Goal: Task Accomplishment & Management: Use online tool/utility

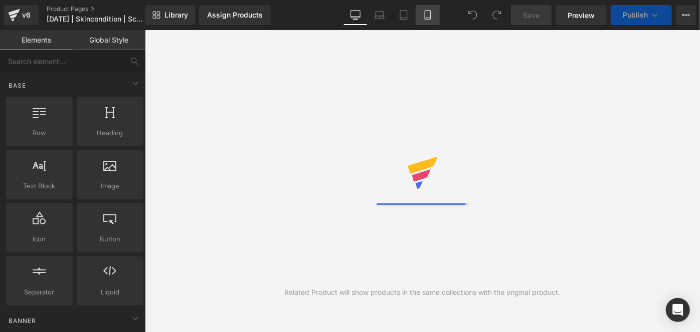
click at [425, 10] on link "Mobile" at bounding box center [428, 15] width 24 height 20
click at [424, 14] on icon at bounding box center [428, 15] width 10 height 10
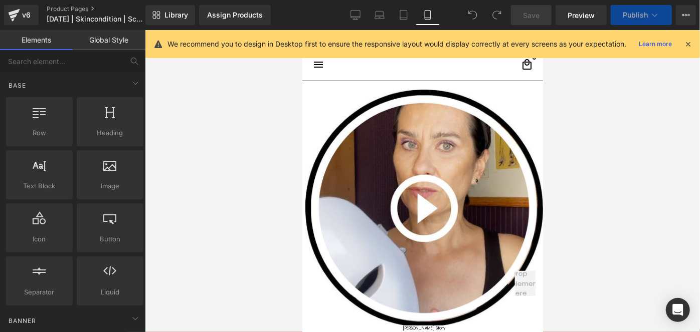
scroll to position [54, 0]
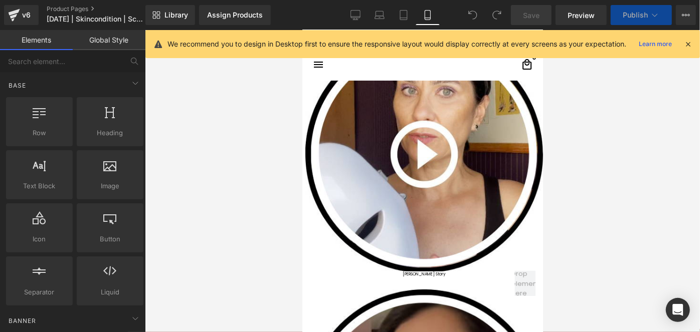
click at [423, 9] on link "Mobile" at bounding box center [428, 15] width 24 height 20
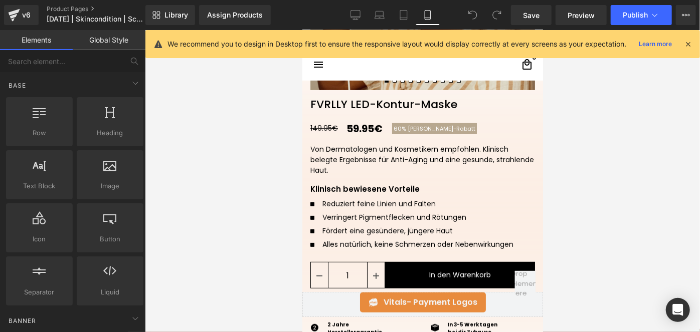
scroll to position [237, 0]
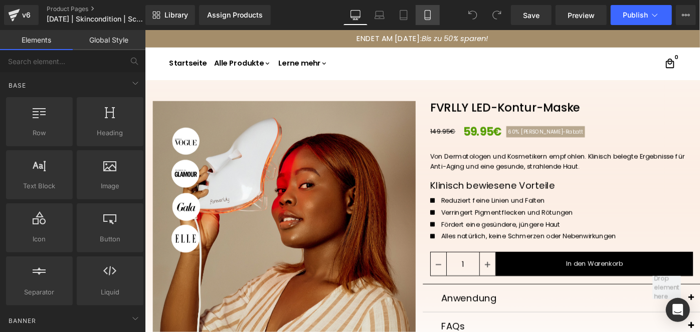
click at [429, 20] on link "Mobile" at bounding box center [428, 15] width 24 height 20
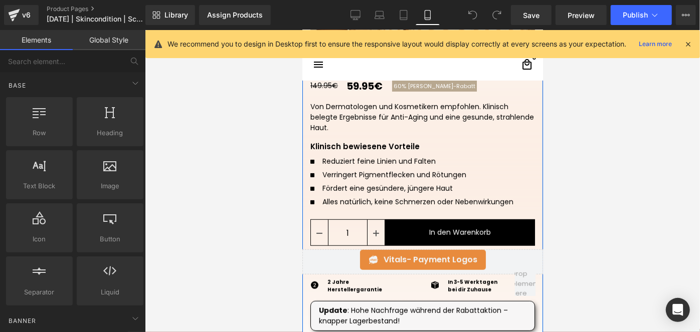
scroll to position [327, 0]
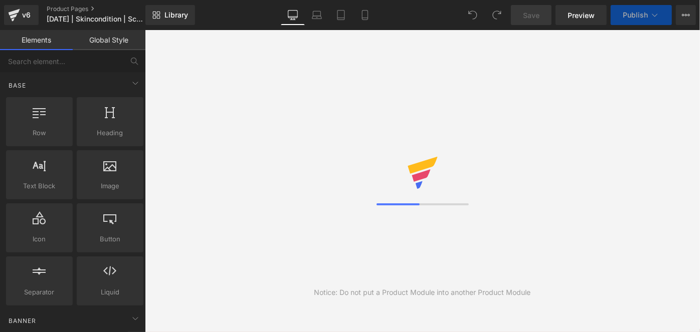
click at [305, 23] on link "Desktop" at bounding box center [293, 15] width 24 height 20
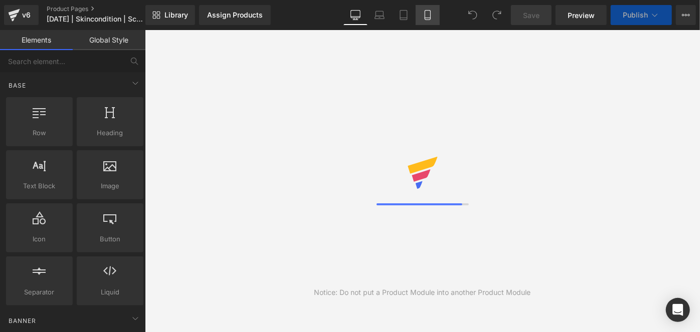
click at [423, 19] on icon at bounding box center [428, 15] width 10 height 10
click at [425, 19] on icon at bounding box center [428, 15] width 10 height 10
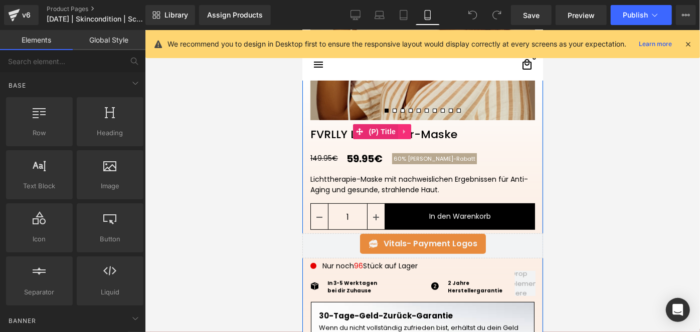
scroll to position [327, 0]
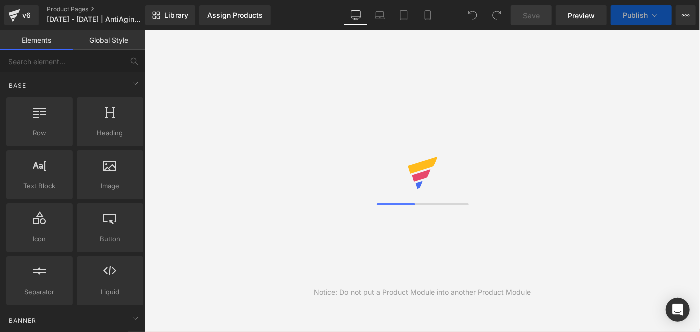
click at [367, 14] on link "Desktop" at bounding box center [355, 15] width 24 height 20
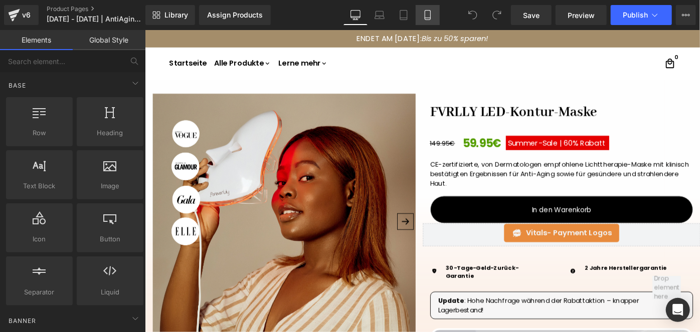
click at [428, 23] on link "Mobile" at bounding box center [428, 15] width 24 height 20
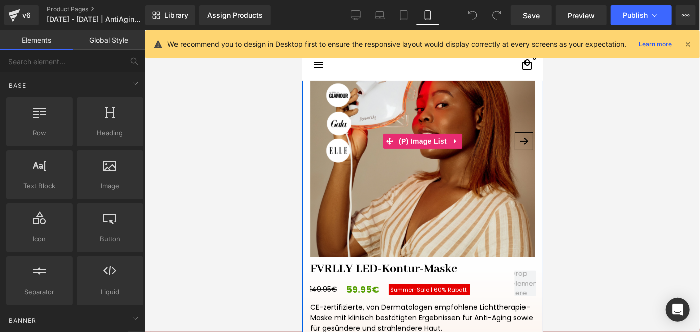
scroll to position [282, 0]
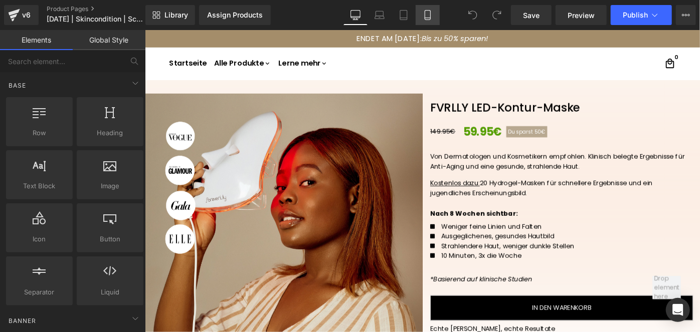
click at [426, 23] on link "Mobile" at bounding box center [428, 15] width 24 height 20
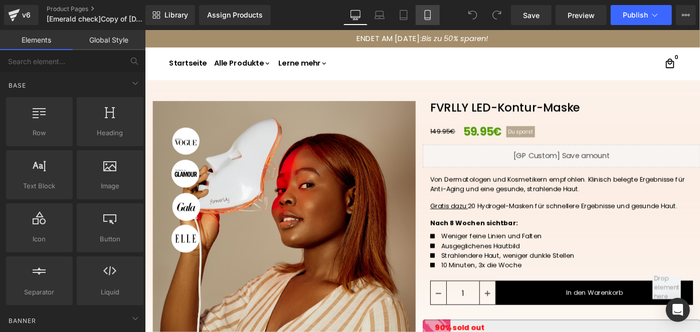
click at [426, 18] on icon at bounding box center [428, 18] width 6 height 0
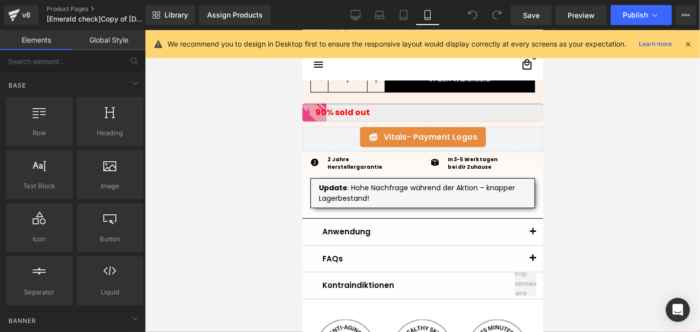
scroll to position [555, 0]
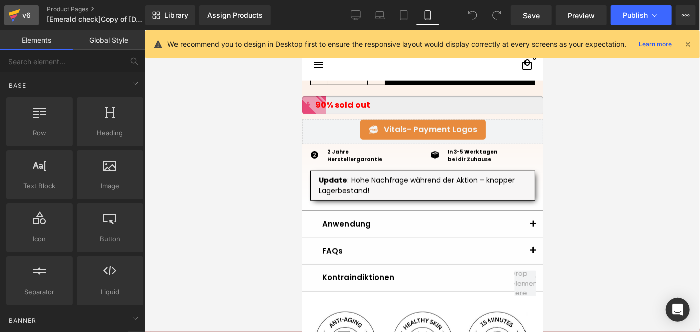
click at [14, 9] on icon at bounding box center [14, 15] width 12 height 25
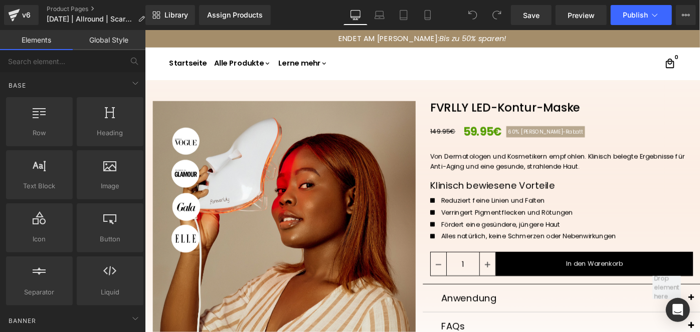
click at [430, 26] on div "Library Assign Products Product Preview No product match your search. Please tr…" at bounding box center [422, 15] width 554 height 30
click at [428, 23] on link "Mobile" at bounding box center [428, 15] width 24 height 20
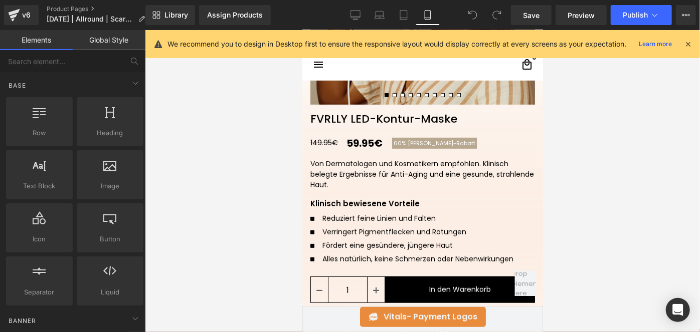
scroll to position [364, 0]
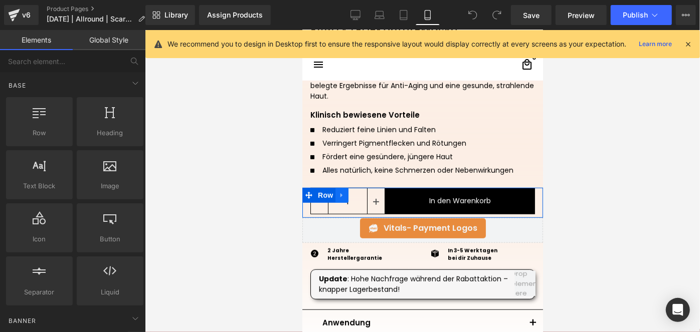
click at [340, 192] on icon at bounding box center [341, 196] width 7 height 8
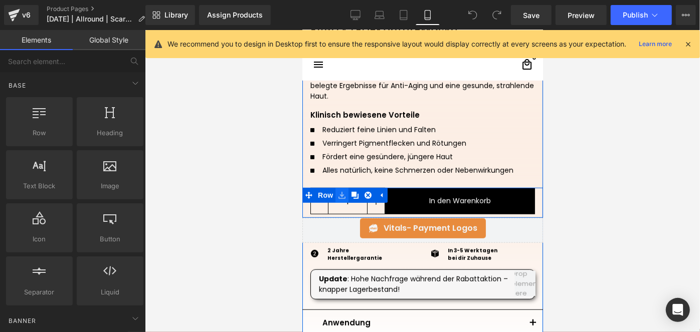
click at [340, 194] on icon at bounding box center [341, 196] width 7 height 8
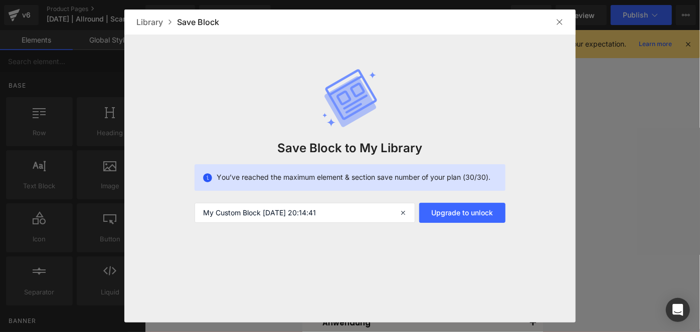
click at [564, 19] on div at bounding box center [559, 22] width 16 height 16
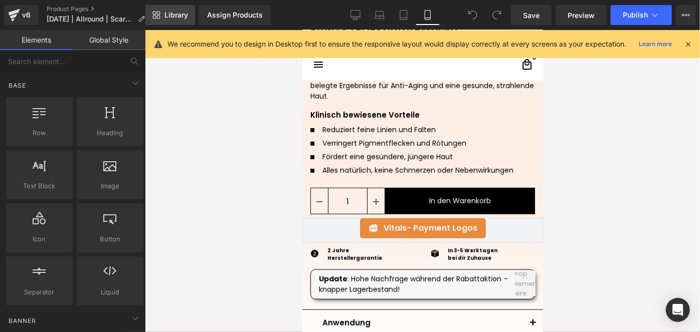
click at [164, 21] on link "Library" at bounding box center [170, 15] width 50 height 20
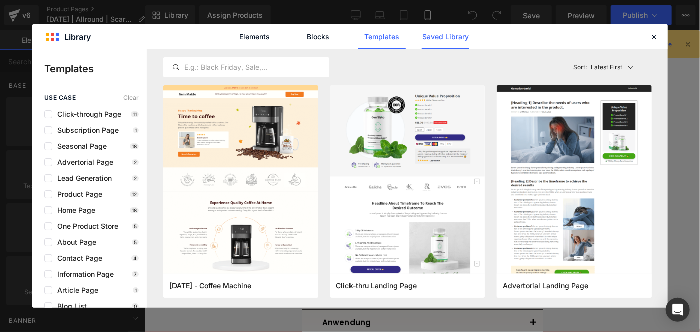
click at [465, 34] on link "Saved Library" at bounding box center [446, 36] width 48 height 25
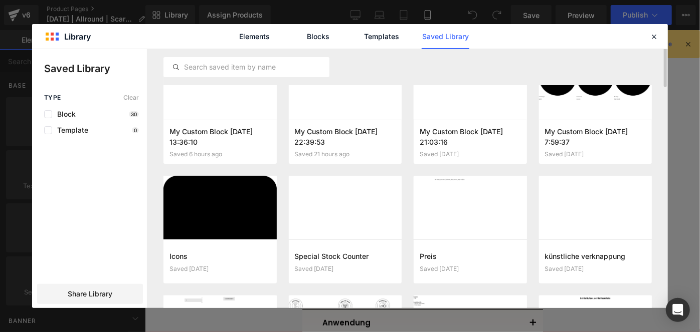
scroll to position [0, 0]
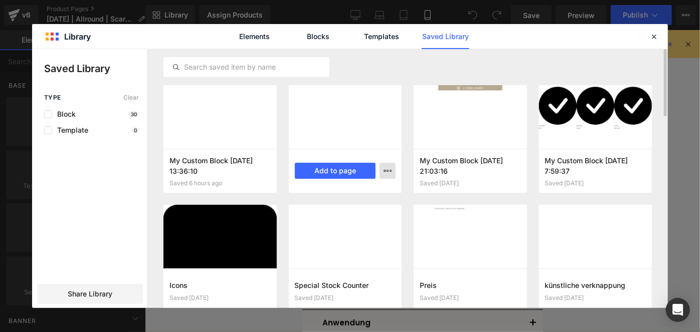
click at [391, 167] on icon "button" at bounding box center [388, 171] width 8 height 8
click at [354, 206] on div "Delete" at bounding box center [338, 214] width 114 height 21
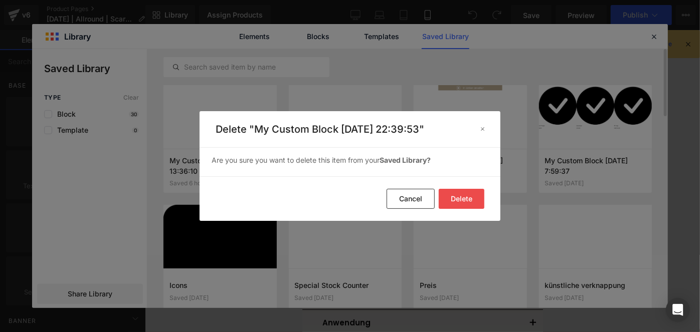
click at [468, 196] on button "Delete" at bounding box center [462, 199] width 46 height 20
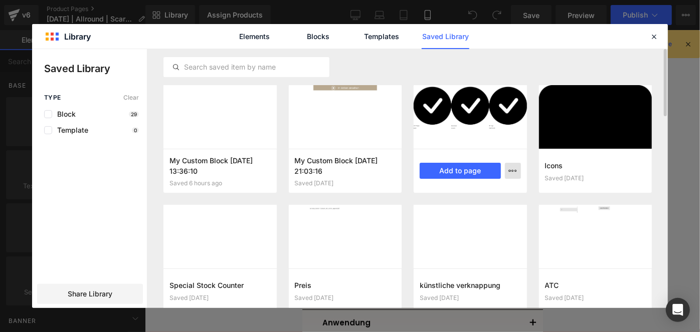
click at [514, 170] on icon "button" at bounding box center [513, 171] width 8 height 8
click at [490, 217] on div "Delete" at bounding box center [464, 214] width 114 height 21
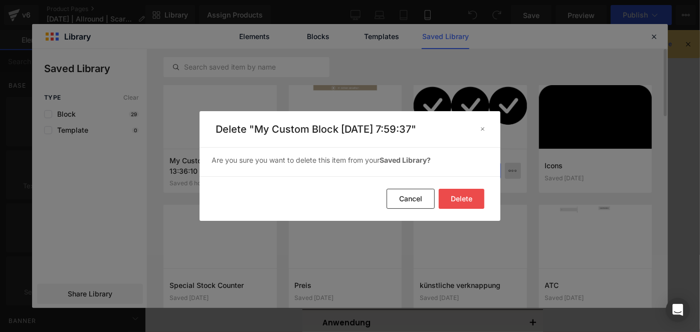
click at [465, 195] on button "Delete" at bounding box center [462, 199] width 46 height 20
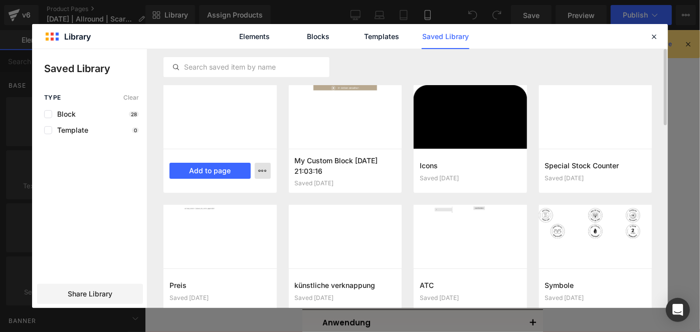
click at [267, 170] on button "button" at bounding box center [263, 171] width 16 height 16
click at [241, 214] on div "Delete" at bounding box center [213, 214] width 114 height 21
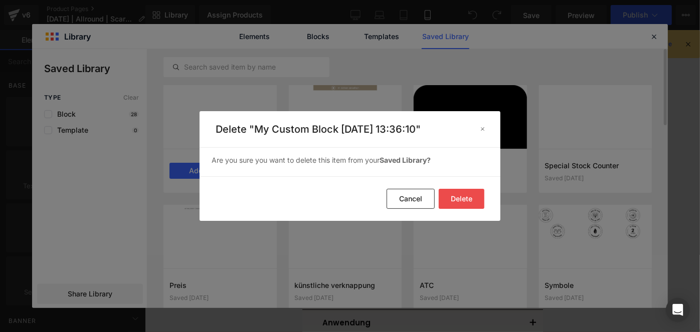
click at [452, 202] on button "Delete" at bounding box center [462, 199] width 46 height 20
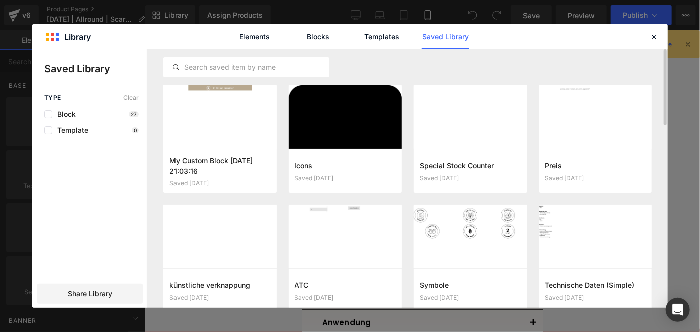
click at [656, 32] on div at bounding box center [654, 37] width 12 height 12
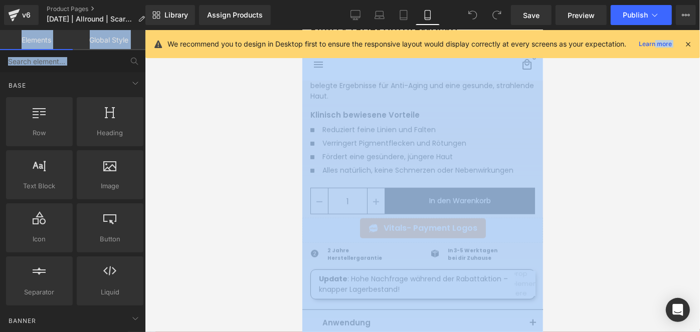
drag, startPoint x: 655, startPoint y: 35, endPoint x: 598, endPoint y: 124, distance: 106.4
click at [607, 116] on div "You are previewing how the will restyle your page. You can not edit Elements in…" at bounding box center [350, 174] width 700 height 349
click at [549, 158] on div at bounding box center [422, 181] width 555 height 302
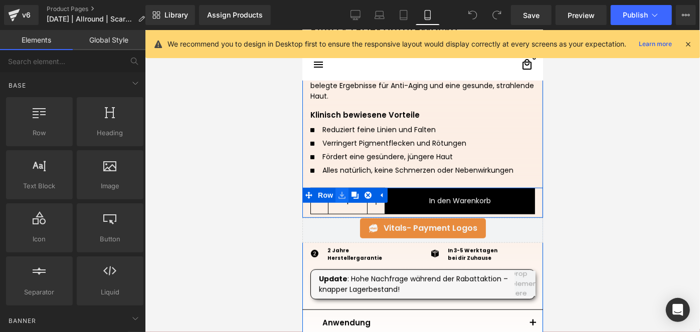
click at [342, 194] on link at bounding box center [341, 194] width 13 height 15
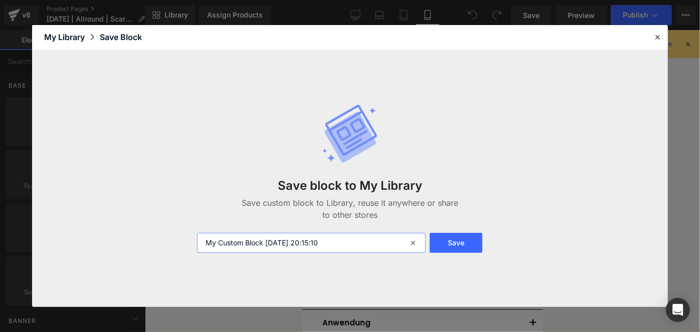
click at [337, 238] on input "My Custom Block 2025-10-15 20:15:10" at bounding box center [311, 243] width 229 height 20
type input "ATC mit Quantity"
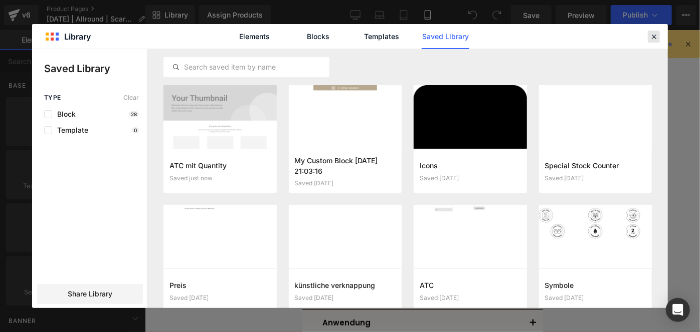
click at [659, 34] on div at bounding box center [654, 37] width 12 height 12
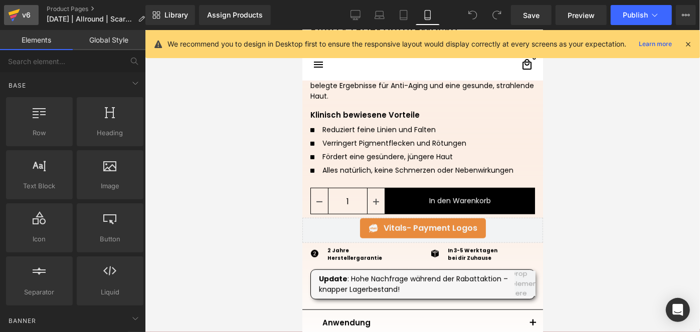
click at [30, 14] on div "v6" at bounding box center [26, 15] width 13 height 13
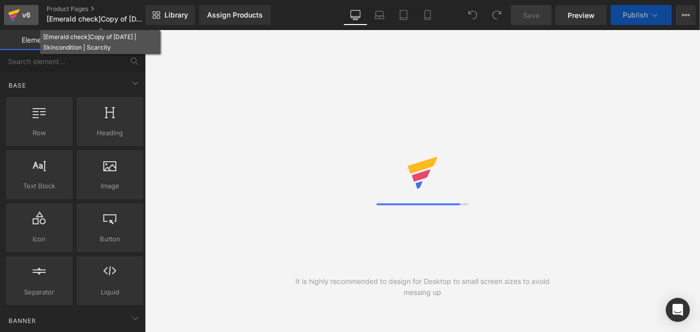
click at [27, 14] on div "v6" at bounding box center [26, 15] width 13 height 13
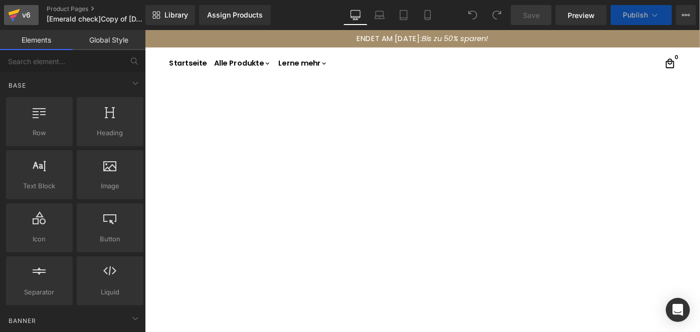
click at [27, 14] on div "v6" at bounding box center [26, 15] width 13 height 13
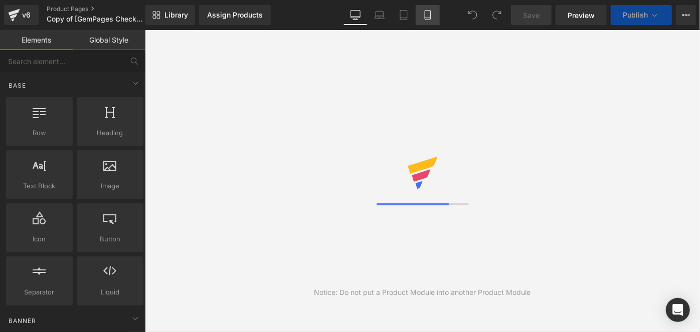
click at [429, 19] on icon at bounding box center [428, 15] width 10 height 10
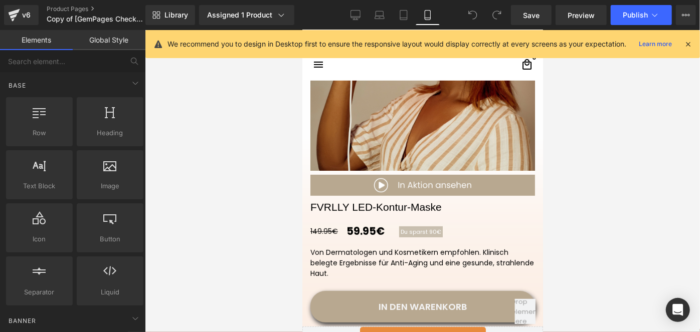
scroll to position [319, 0]
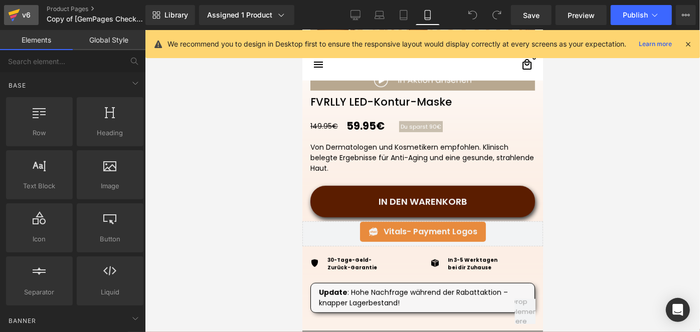
click at [17, 18] on icon at bounding box center [14, 15] width 12 height 25
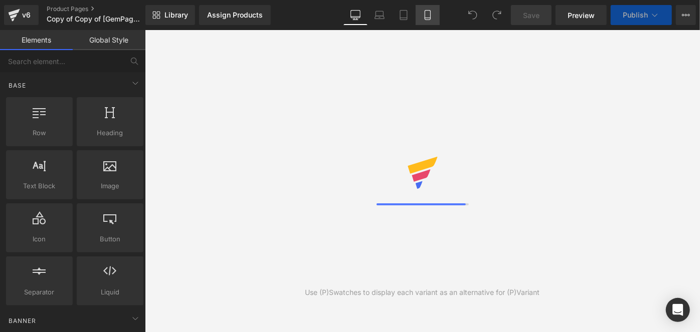
click at [427, 23] on link "Mobile" at bounding box center [428, 15] width 24 height 20
click at [426, 17] on icon at bounding box center [428, 15] width 10 height 10
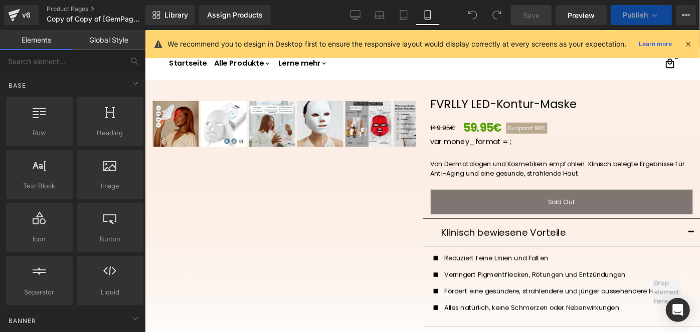
click at [426, 17] on icon at bounding box center [428, 15] width 10 height 10
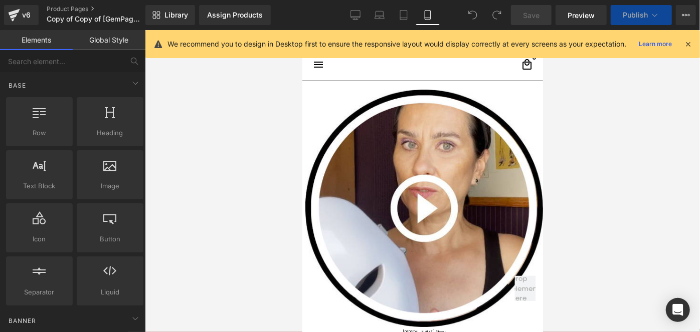
click at [426, 17] on icon at bounding box center [428, 15] width 10 height 10
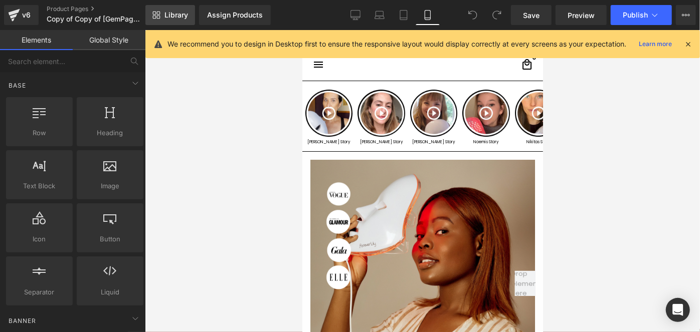
click at [191, 20] on link "Library" at bounding box center [170, 15] width 50 height 20
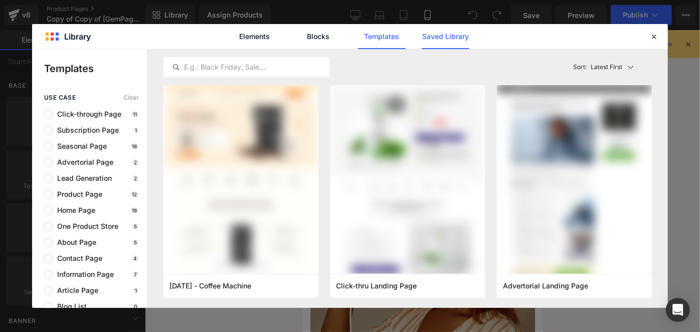
click at [441, 45] on link "Saved Library" at bounding box center [446, 36] width 48 height 25
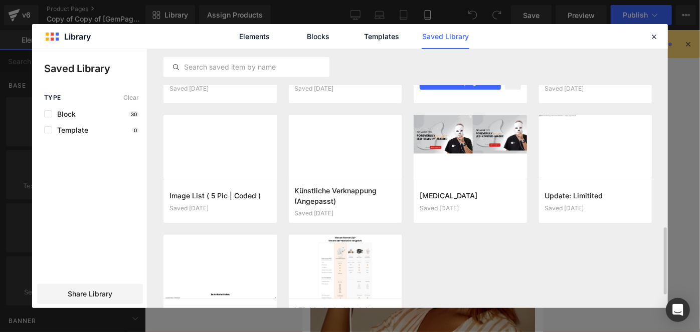
scroll to position [620, 0]
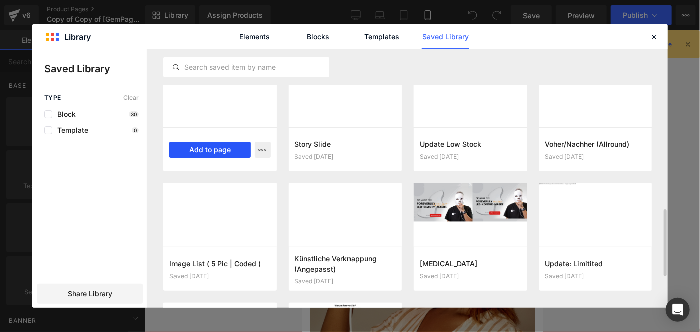
click at [213, 152] on button "Add to page" at bounding box center [209, 150] width 81 height 16
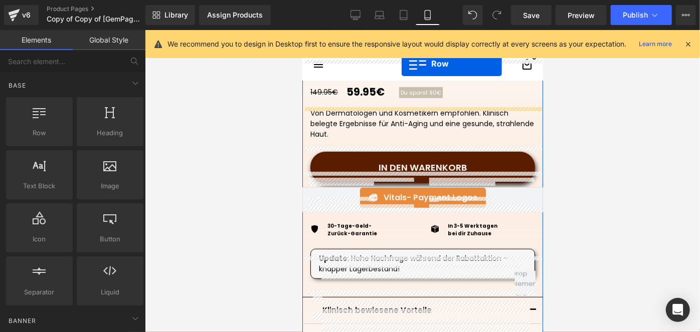
scroll to position [323, 0]
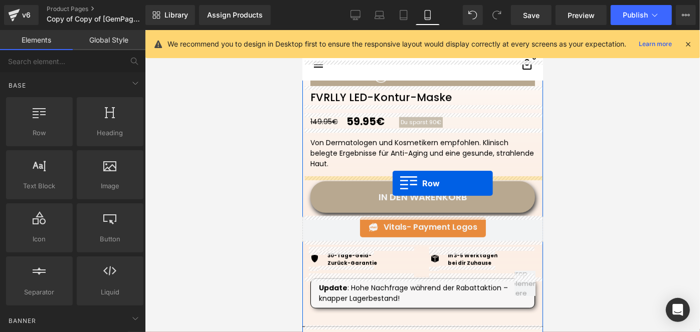
drag, startPoint x: 316, startPoint y: 90, endPoint x: 392, endPoint y: 183, distance: 120.1
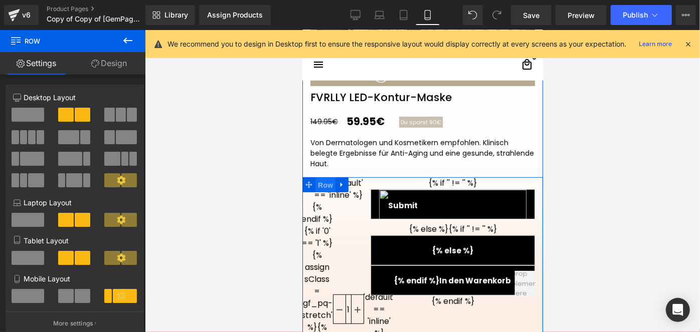
click at [317, 177] on span "Row" at bounding box center [325, 184] width 20 height 15
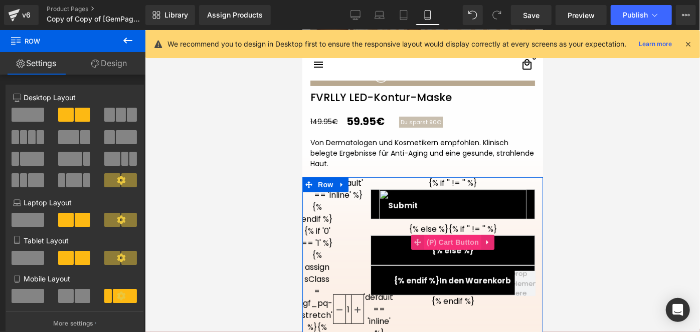
click at [446, 237] on span "(P) Cart Button" at bounding box center [452, 242] width 57 height 15
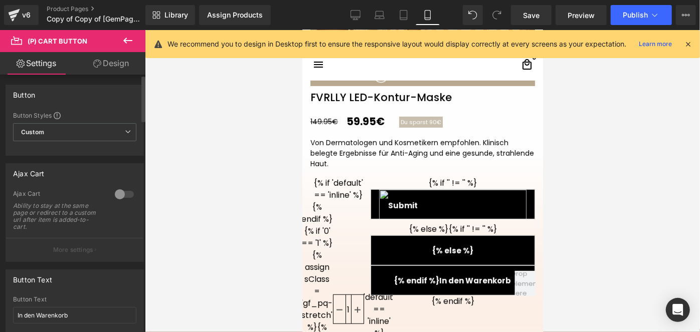
click at [118, 198] on div at bounding box center [124, 194] width 24 height 16
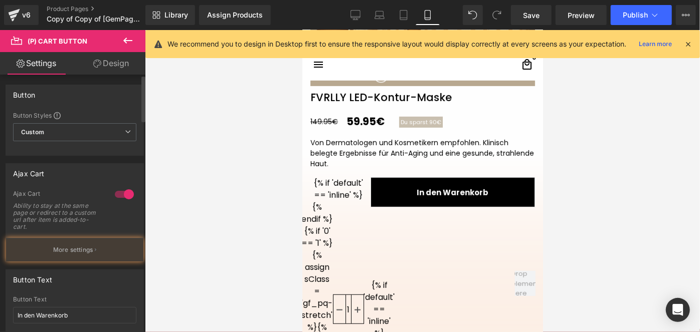
click at [118, 198] on div at bounding box center [124, 194] width 24 height 16
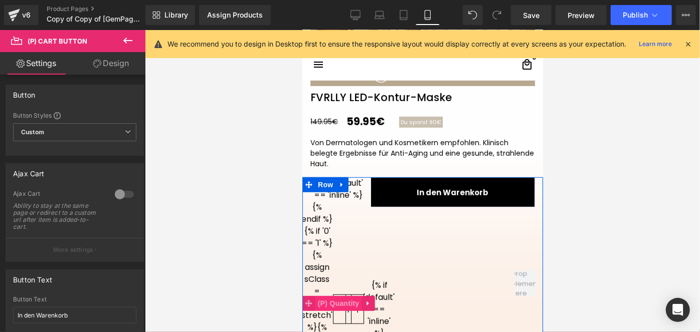
click at [334, 310] on span "(P) Quantity" at bounding box center [338, 303] width 47 height 15
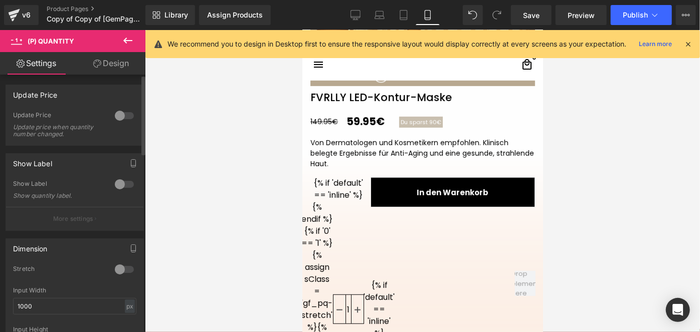
click at [119, 195] on div "Show Label Show quantity label." at bounding box center [74, 193] width 123 height 27
click at [120, 187] on div at bounding box center [124, 184] width 24 height 16
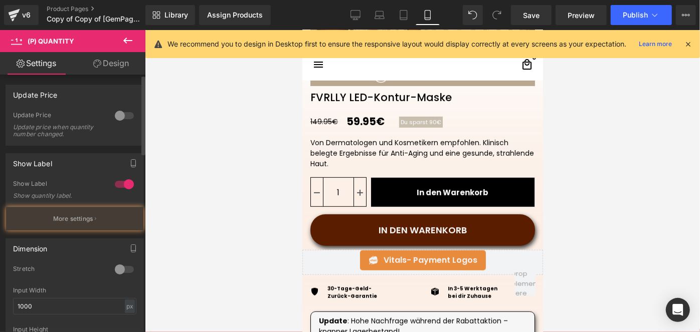
click at [120, 187] on div at bounding box center [124, 184] width 24 height 16
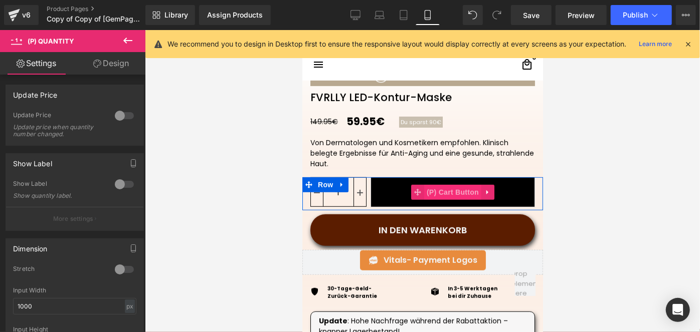
click at [426, 195] on span "(P) Cart Button" at bounding box center [452, 191] width 57 height 15
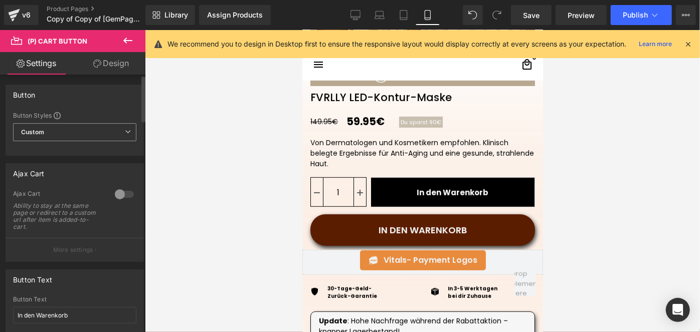
click at [80, 135] on span "Custom" at bounding box center [74, 132] width 123 height 18
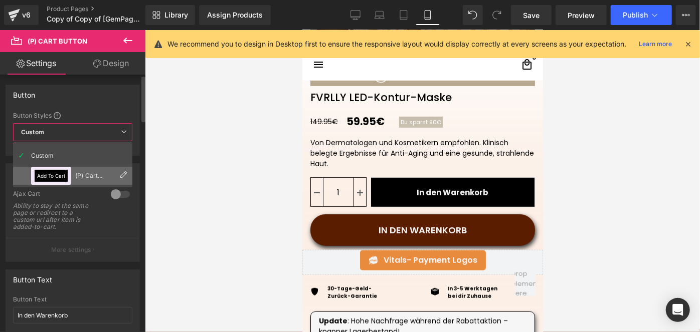
click at [79, 178] on div "(P) Cart Button" at bounding box center [94, 175] width 39 height 7
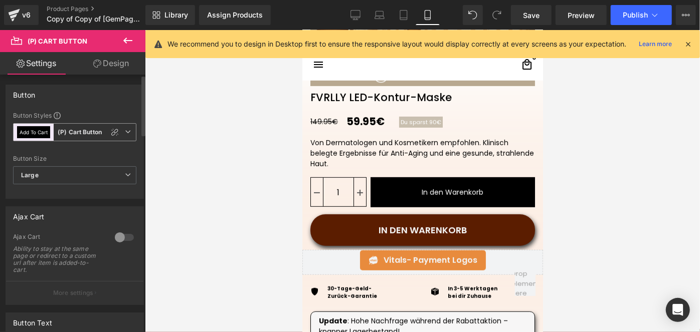
click at [76, 134] on b "(P) Cart Button" at bounding box center [80, 132] width 44 height 9
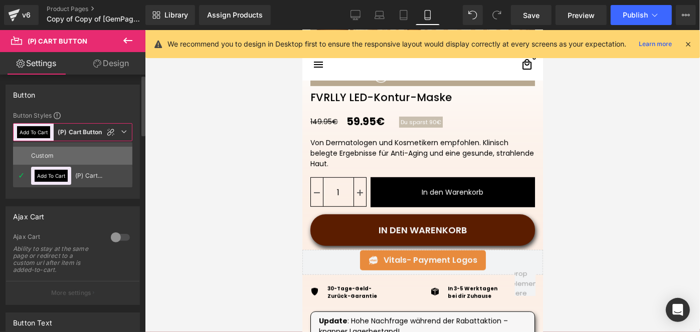
click at [74, 152] on li "Custom" at bounding box center [72, 156] width 119 height 18
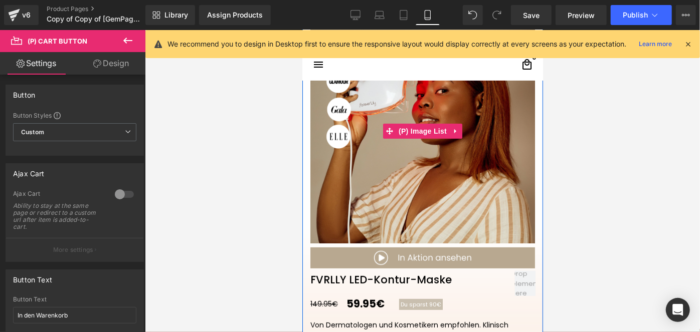
scroll to position [278, 0]
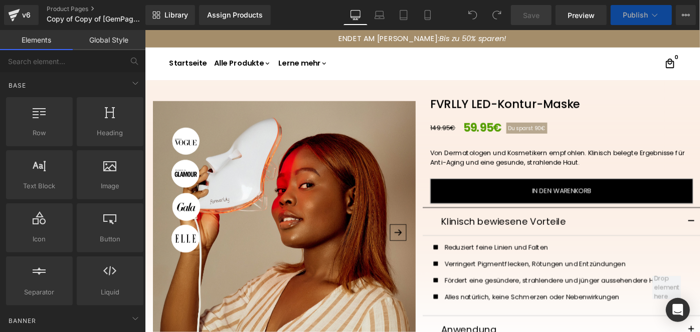
scroll to position [273, 0]
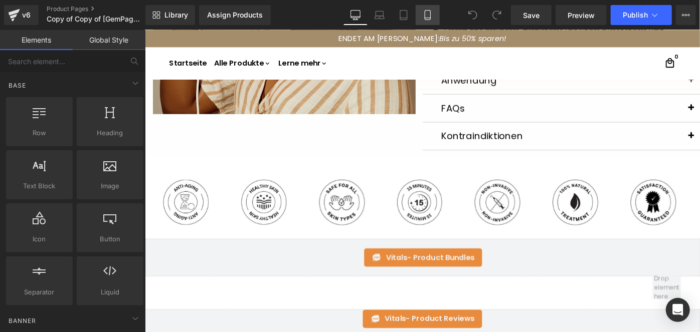
click at [428, 20] on icon at bounding box center [428, 16] width 6 height 10
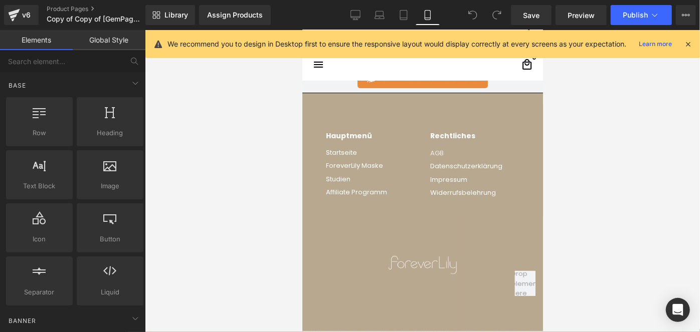
scroll to position [3796, 0]
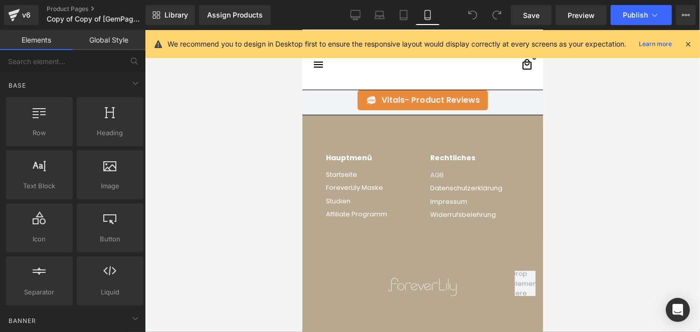
click at [307, 115] on div "Hauptmenü Heading Startseite Text Block ForeverLily Maske Text Block Studien Te…" at bounding box center [422, 246] width 241 height 264
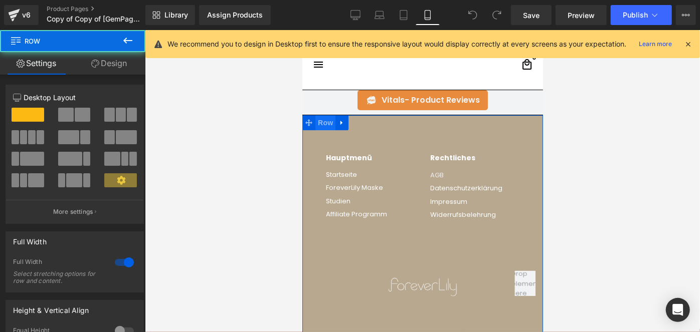
click at [315, 117] on span "Row" at bounding box center [325, 122] width 20 height 15
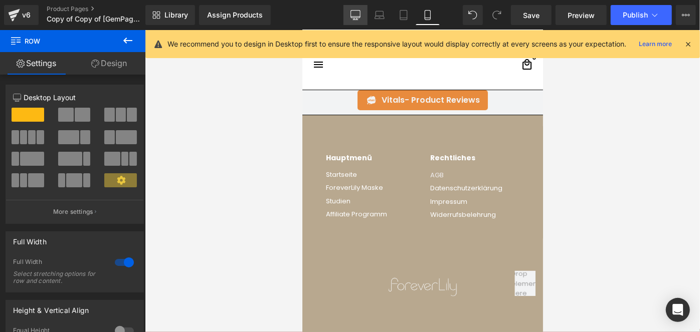
click at [352, 21] on link "Desktop" at bounding box center [355, 15] width 24 height 20
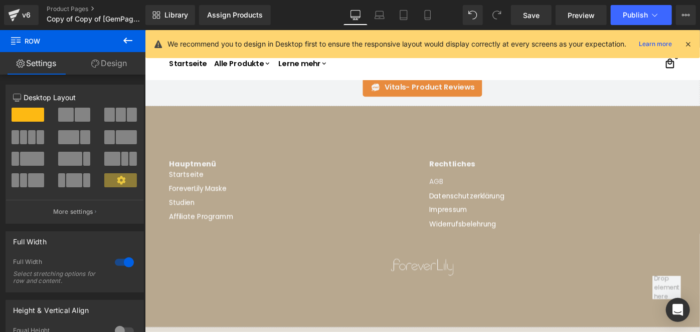
scroll to position [527, 0]
click at [176, 128] on div "Hauptmenü Heading Startseite Text Block ForeverLily Maske Text Block Studien Te…" at bounding box center [447, 245] width 607 height 267
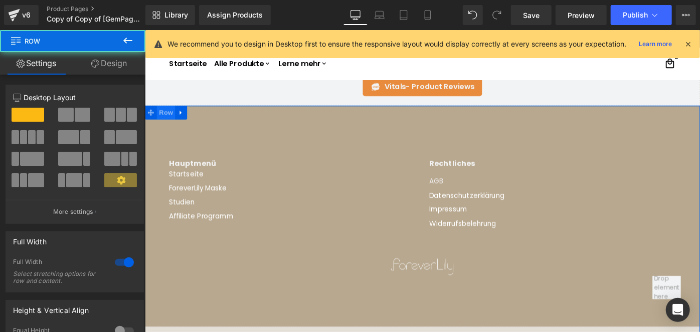
click at [167, 118] on span "Row" at bounding box center [167, 119] width 20 height 15
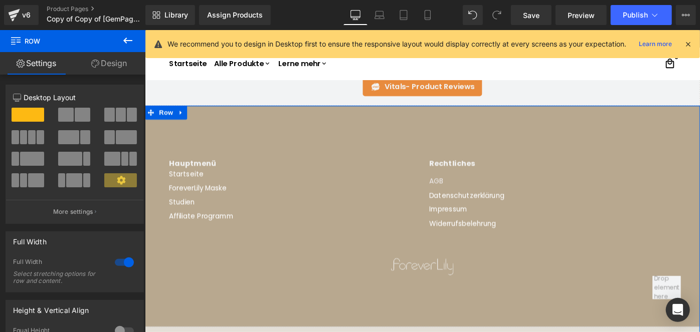
click at [105, 69] on link "Design" at bounding box center [109, 63] width 73 height 23
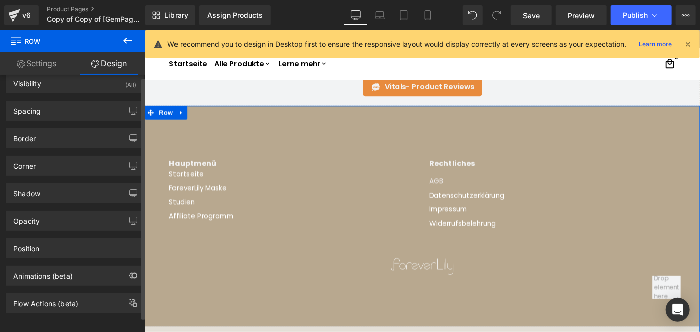
scroll to position [18, 0]
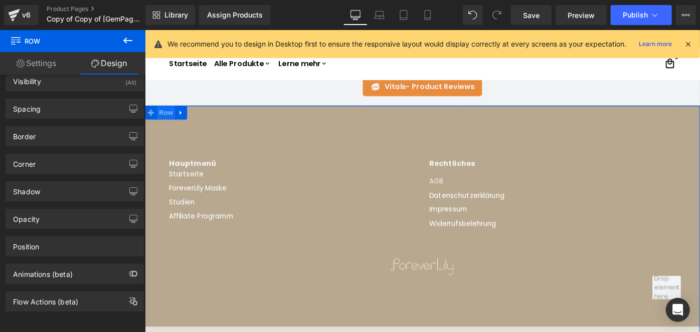
click at [168, 121] on span "Row" at bounding box center [167, 119] width 20 height 15
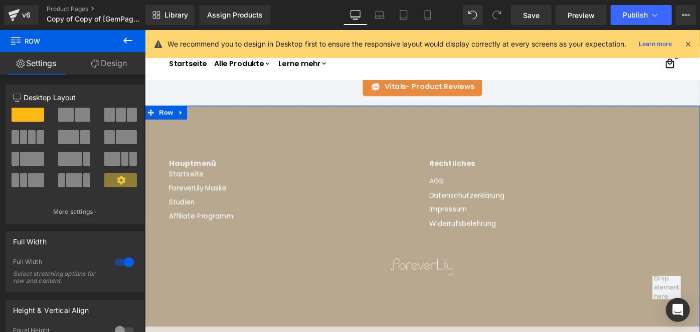
click at [104, 65] on link "Design" at bounding box center [109, 63] width 73 height 23
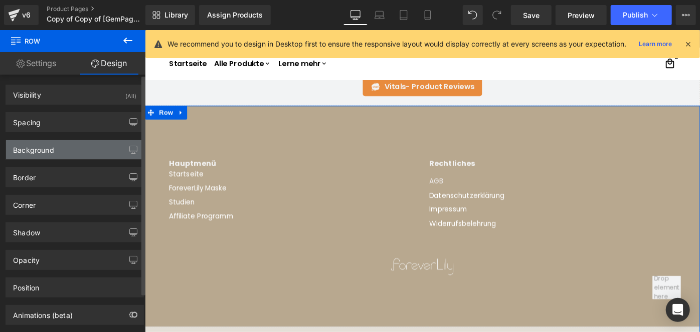
click at [63, 150] on div "Background" at bounding box center [74, 149] width 137 height 19
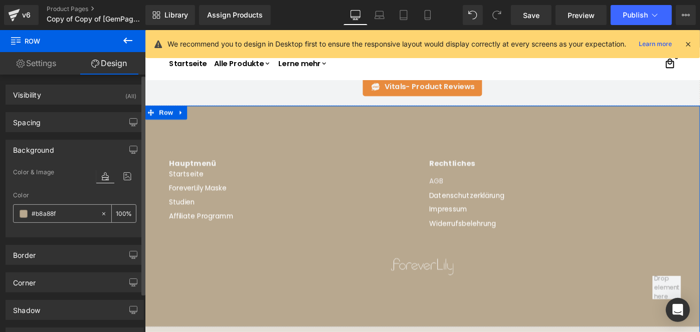
click at [27, 210] on div "#b8a88f" at bounding box center [57, 214] width 87 height 18
click at [26, 210] on span at bounding box center [24, 214] width 8 height 8
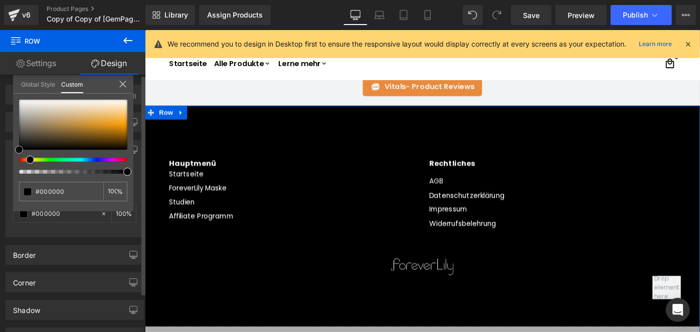
drag, startPoint x: 16, startPoint y: 144, endPoint x: 0, endPoint y: 180, distance: 40.0
click at [0, 180] on div "Background Color & Image color Color #b8a88f 100 % Image Replace Image Upload i…" at bounding box center [75, 184] width 150 height 105
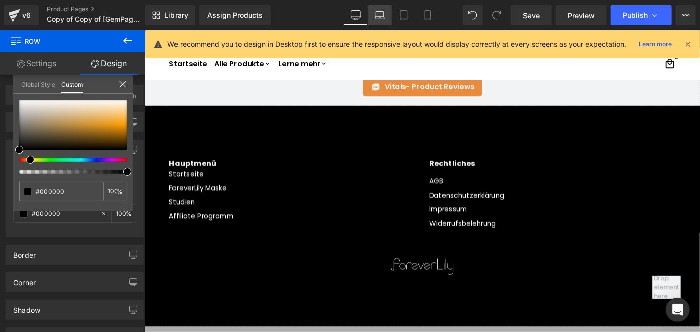
click at [377, 17] on icon at bounding box center [379, 15] width 10 height 10
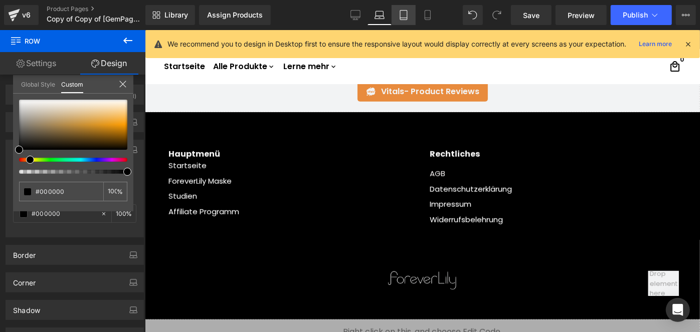
click at [405, 18] on icon at bounding box center [404, 15] width 10 height 10
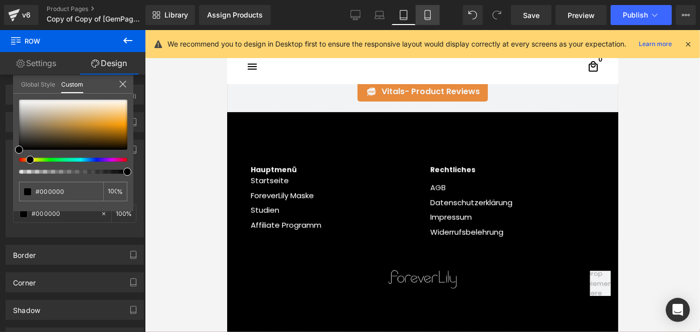
click at [417, 21] on link "Mobile" at bounding box center [428, 15] width 24 height 20
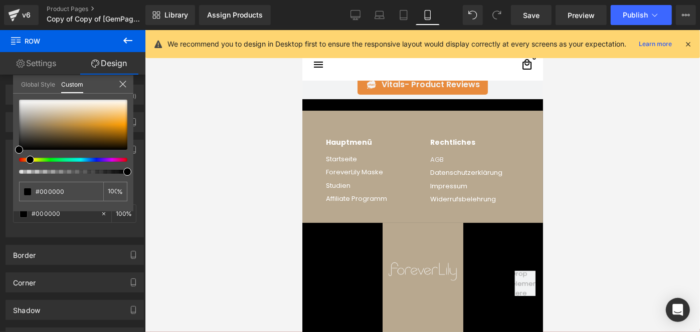
scroll to position [3812, 0]
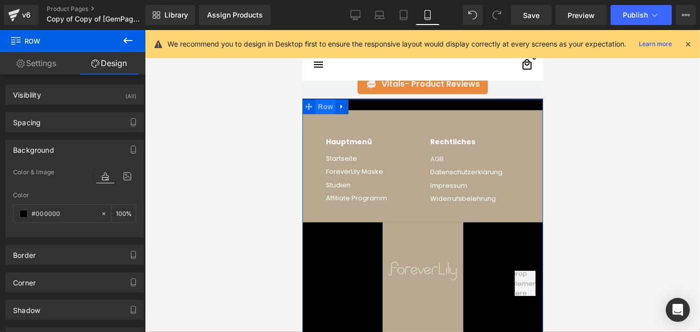
click at [319, 104] on span "Row" at bounding box center [325, 106] width 20 height 15
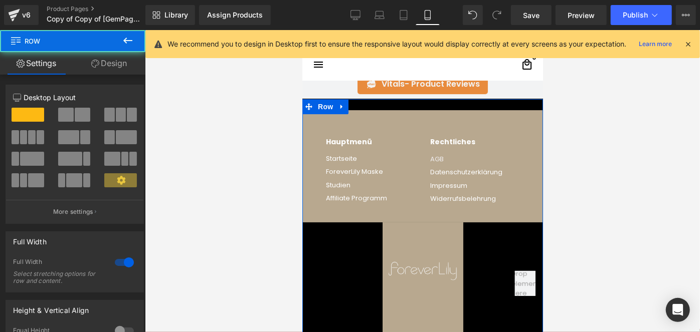
click at [117, 63] on link "Design" at bounding box center [109, 63] width 73 height 23
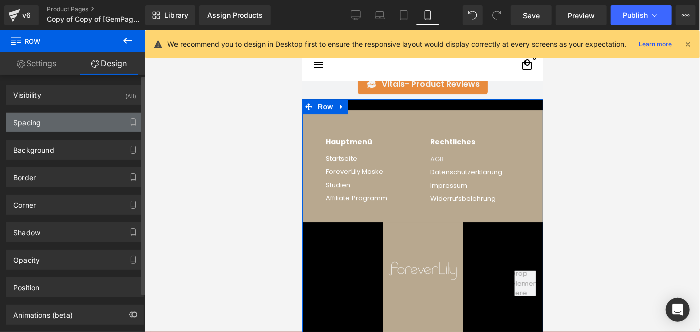
click at [71, 122] on div "Spacing" at bounding box center [74, 122] width 137 height 19
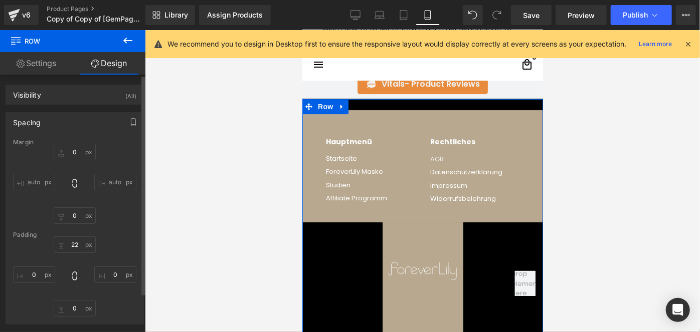
click at [56, 120] on div "Spacing" at bounding box center [74, 122] width 137 height 19
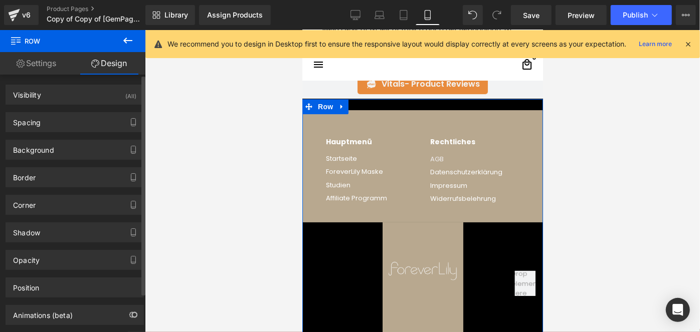
click at [57, 160] on div "Border Border Style Custom Border Solid Border Dashed Border Dotted Custom Cust…" at bounding box center [75, 174] width 150 height 28
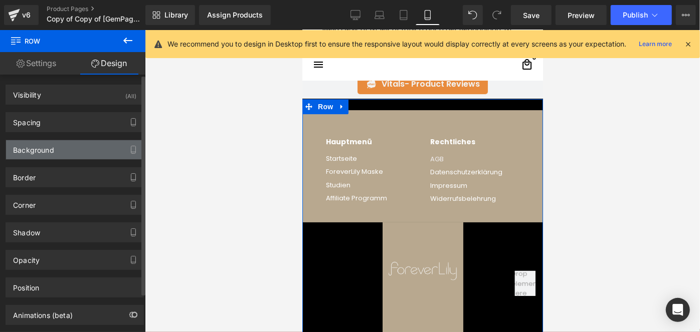
click at [55, 156] on div "Background" at bounding box center [74, 149] width 137 height 19
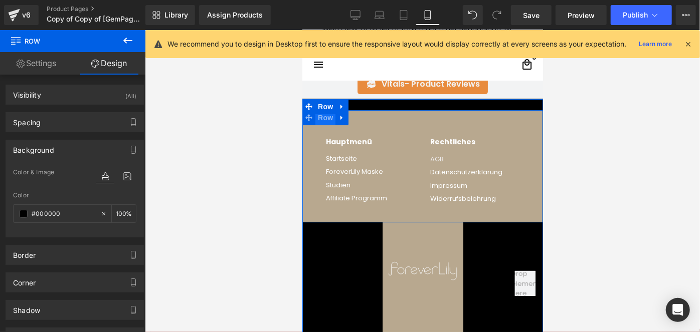
click at [329, 115] on span "Row" at bounding box center [325, 117] width 20 height 15
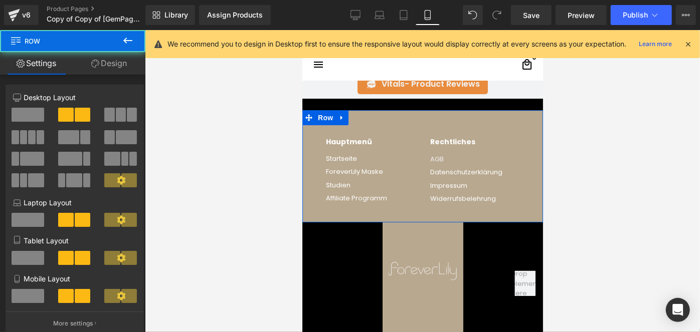
click at [116, 71] on link "Design" at bounding box center [109, 63] width 73 height 23
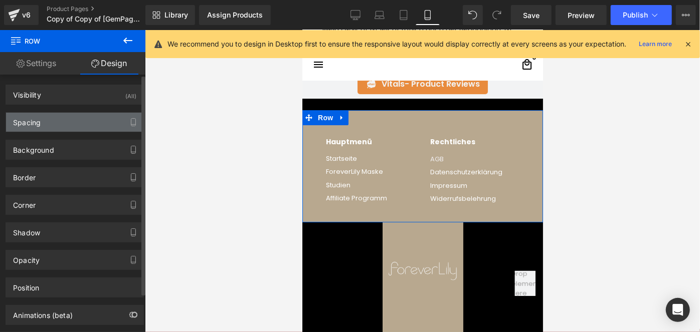
click at [75, 126] on div "Spacing" at bounding box center [74, 122] width 137 height 19
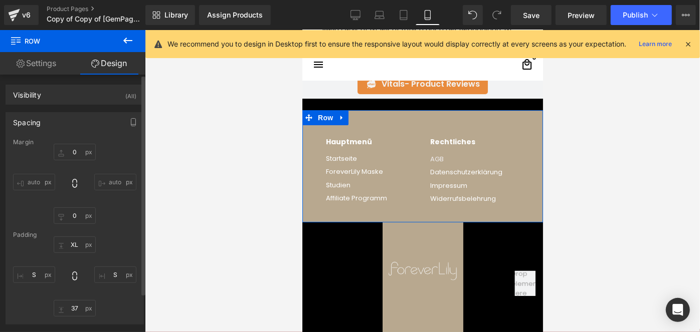
click at [58, 115] on div "Spacing" at bounding box center [74, 122] width 137 height 19
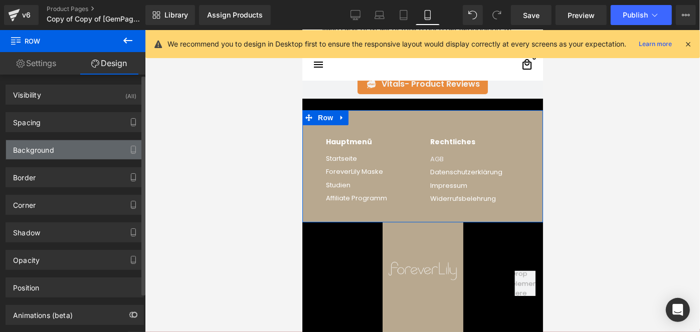
click at [47, 150] on div "Background" at bounding box center [33, 147] width 41 height 14
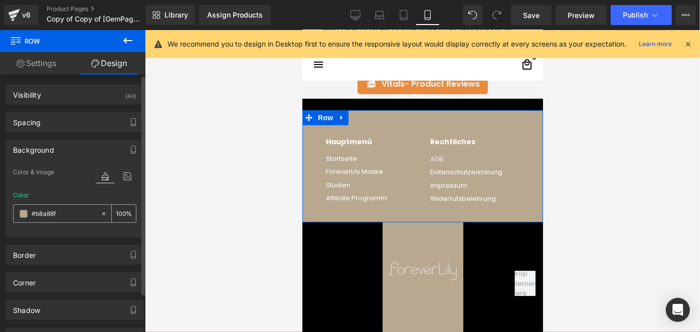
click at [28, 206] on div at bounding box center [57, 214] width 87 height 18
click at [26, 209] on div at bounding box center [57, 214] width 87 height 18
click at [27, 211] on span at bounding box center [24, 214] width 8 height 8
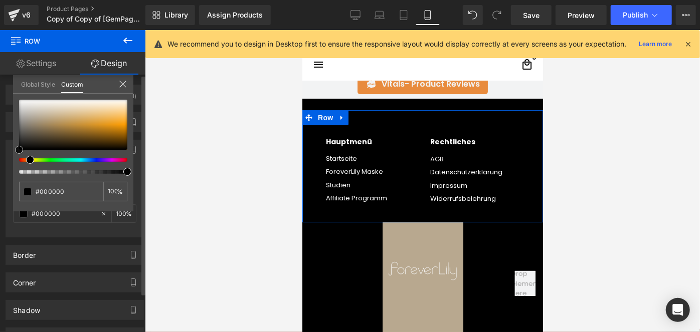
drag, startPoint x: 48, startPoint y: 123, endPoint x: 0, endPoint y: 197, distance: 88.2
click at [0, 197] on div "Background Color & Image color Color % Image Replace Image Upload image or Brow…" at bounding box center [75, 184] width 150 height 105
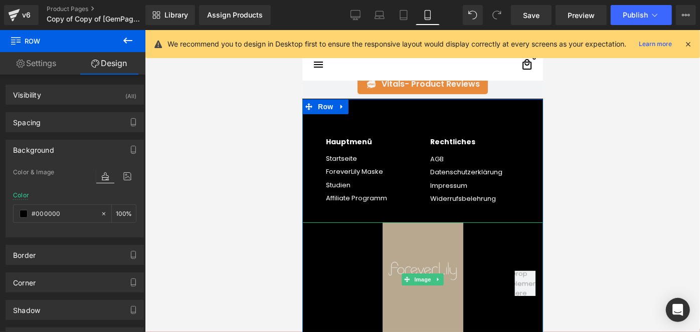
click at [418, 223] on img at bounding box center [422, 279] width 81 height 115
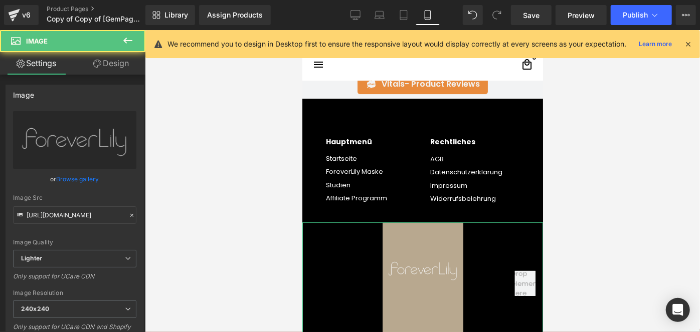
click at [111, 63] on link "Design" at bounding box center [111, 63] width 73 height 23
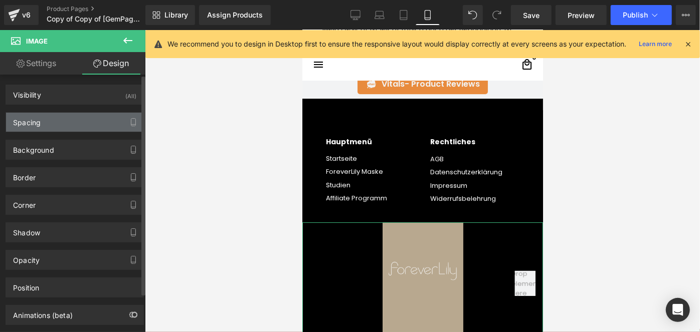
click at [59, 123] on div "Spacing" at bounding box center [74, 122] width 137 height 19
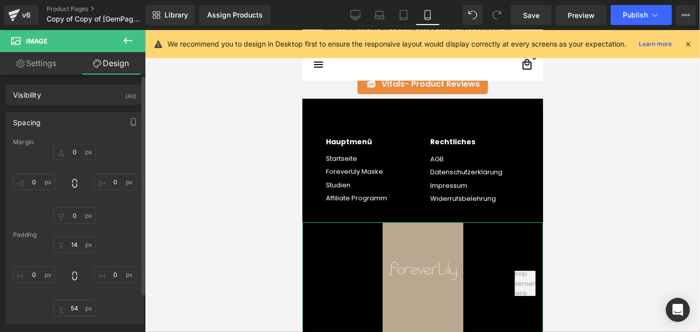
click at [71, 121] on div "Spacing" at bounding box center [74, 122] width 137 height 19
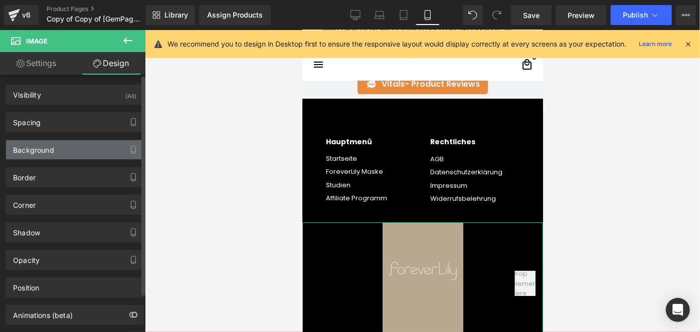
click at [58, 150] on div "Background" at bounding box center [74, 149] width 137 height 19
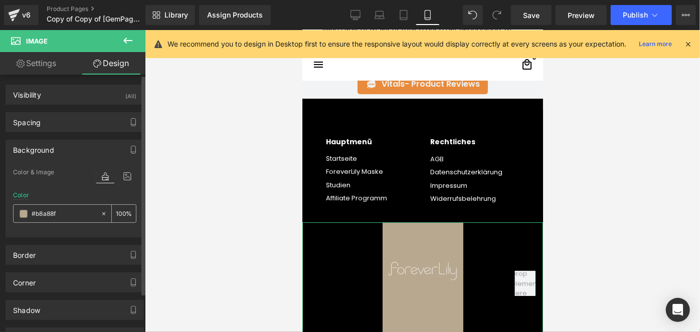
click at [28, 209] on div "#b8a88f" at bounding box center [57, 214] width 87 height 18
click at [27, 209] on div "#b8a88f" at bounding box center [57, 214] width 87 height 18
click at [26, 210] on span at bounding box center [24, 214] width 8 height 8
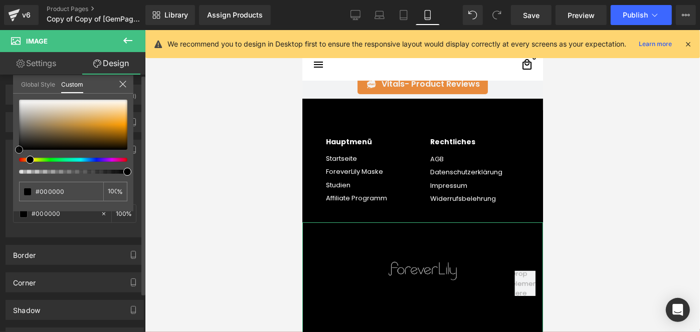
drag, startPoint x: 34, startPoint y: 128, endPoint x: 0, endPoint y: 171, distance: 54.7
click at [0, 171] on div "Background Color & Image color Color #b8a88f 100 % Image Replace Image Upload i…" at bounding box center [75, 184] width 150 height 105
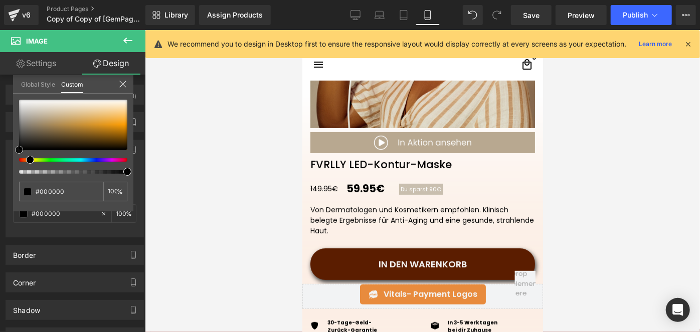
scroll to position [258, 0]
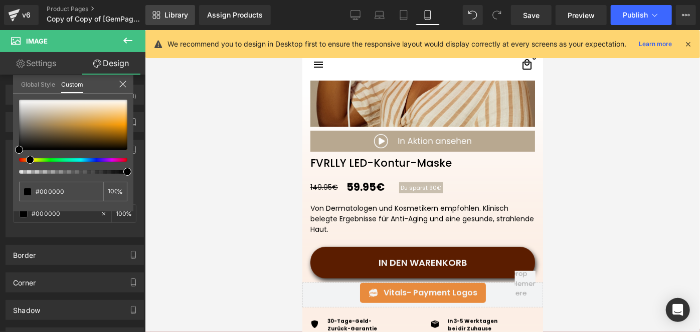
click at [164, 11] on span "Library" at bounding box center [176, 15] width 24 height 9
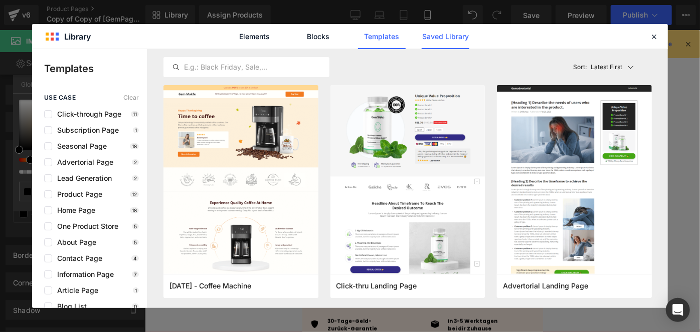
click at [448, 44] on link "Saved Library" at bounding box center [446, 36] width 48 height 25
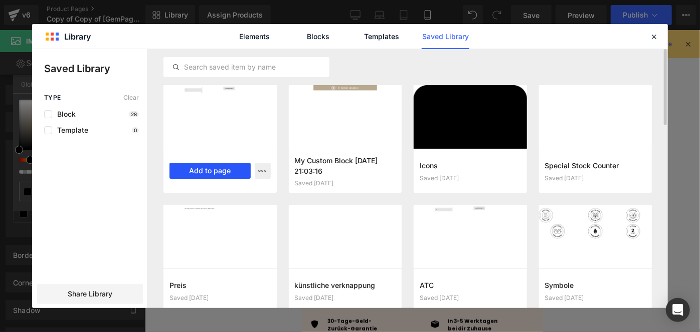
click at [204, 169] on button "Add to page" at bounding box center [209, 171] width 81 height 16
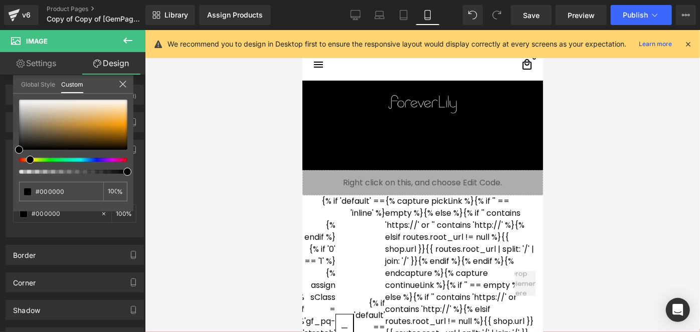
scroll to position [3954, 0]
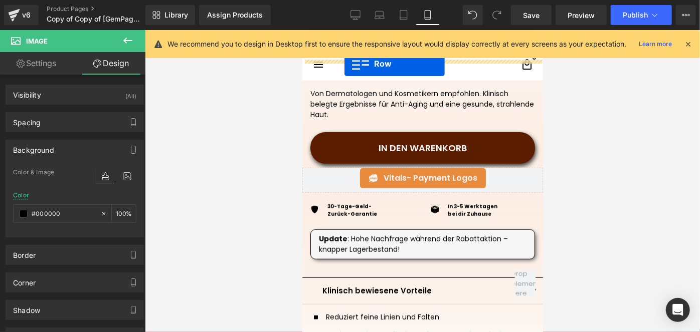
scroll to position [333, 0]
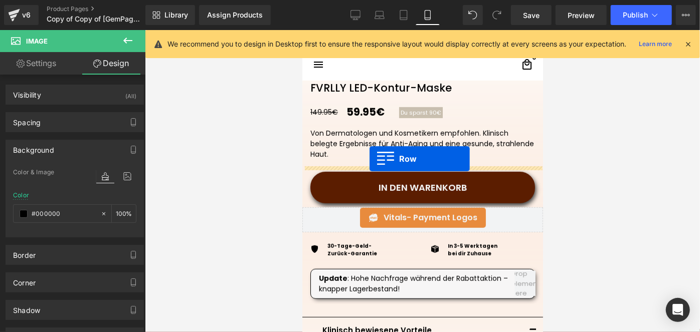
drag, startPoint x: 325, startPoint y: 224, endPoint x: 369, endPoint y: 158, distance: 79.1
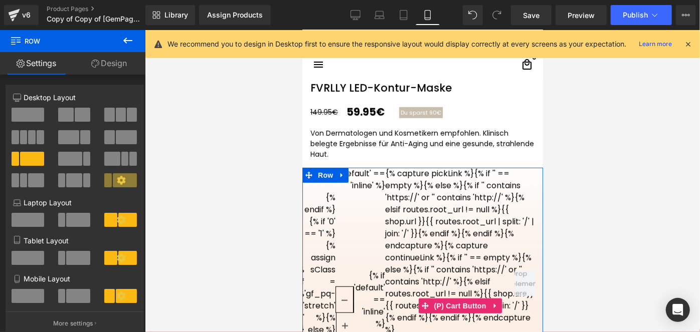
click at [419, 241] on div "{% capture pickLink %}{% if '' == empty %}{% else %}{% if '' contains 'https://…" at bounding box center [460, 309] width 150 height 284
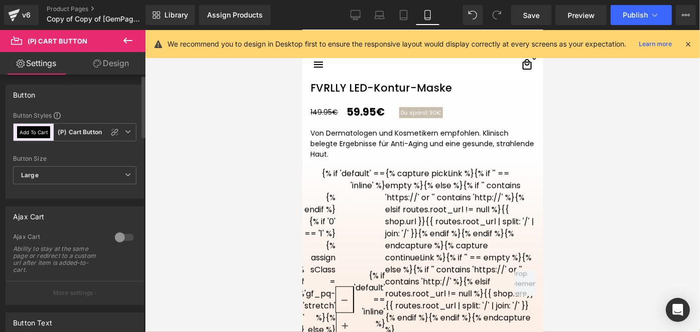
scroll to position [91, 0]
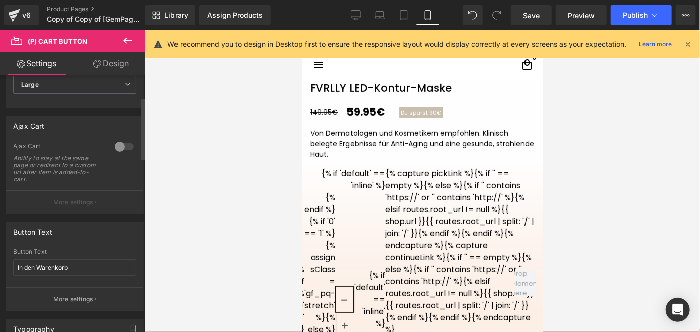
click at [120, 149] on div at bounding box center [124, 147] width 24 height 16
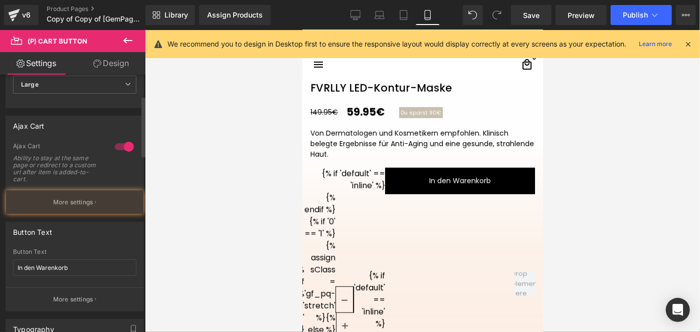
click at [120, 149] on div at bounding box center [124, 147] width 24 height 16
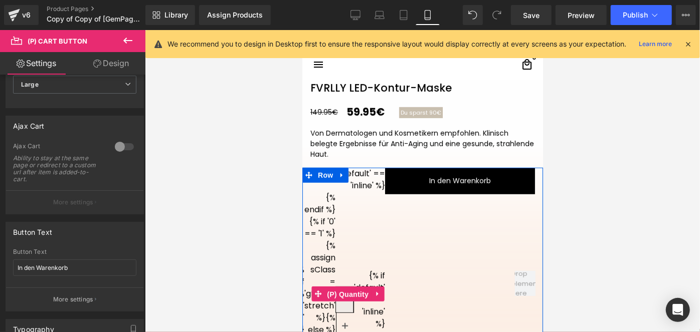
click at [340, 302] on span "(P) Quantity" at bounding box center [347, 294] width 47 height 15
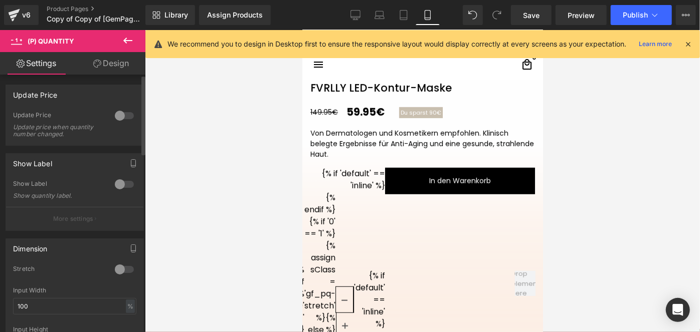
click at [123, 182] on div at bounding box center [124, 184] width 24 height 16
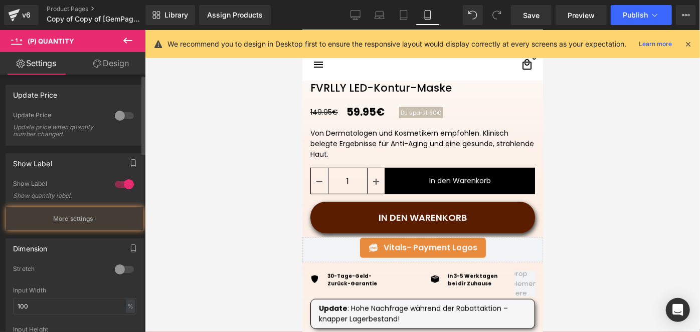
click at [123, 182] on div at bounding box center [124, 184] width 24 height 16
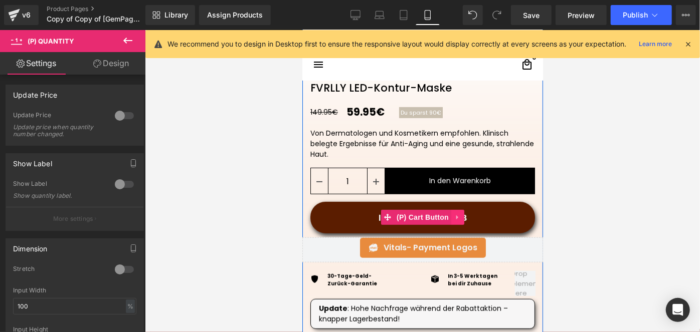
click at [454, 218] on icon at bounding box center [457, 218] width 7 height 8
click at [457, 219] on link at bounding box center [463, 217] width 13 height 15
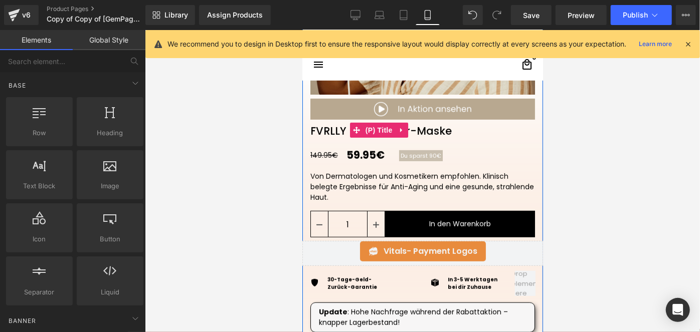
scroll to position [242, 0]
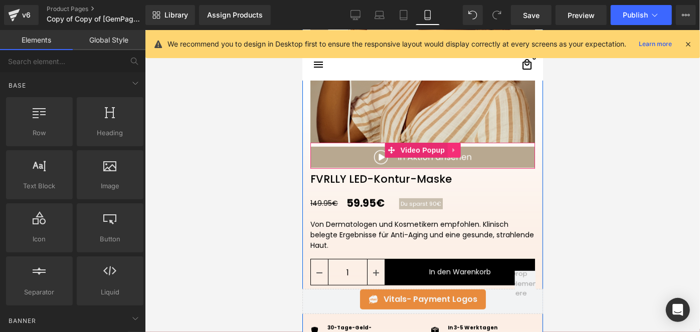
click at [450, 148] on icon at bounding box center [453, 150] width 7 height 8
click at [456, 148] on icon at bounding box center [459, 149] width 7 height 7
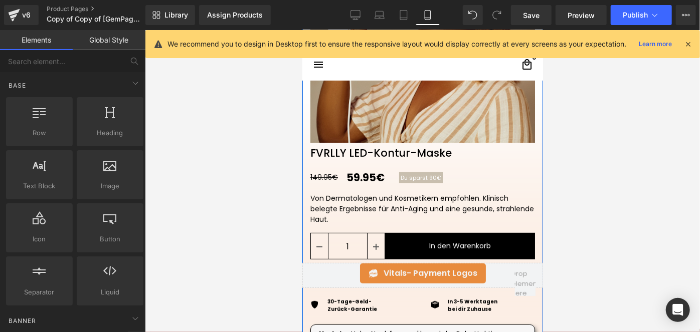
click at [372, 120] on img at bounding box center [422, 30] width 225 height 225
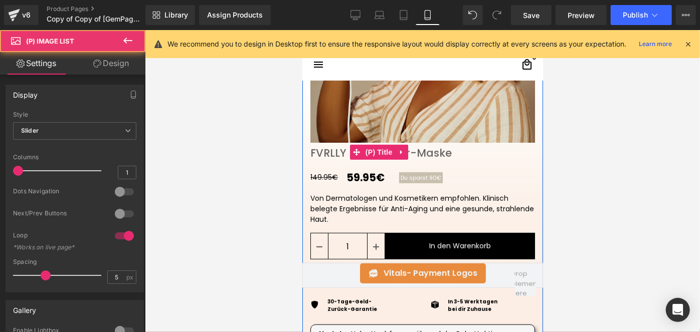
drag, startPoint x: 580, startPoint y: 178, endPoint x: 333, endPoint y: 153, distance: 248.4
click at [379, 153] on span "(P) Title" at bounding box center [378, 151] width 32 height 15
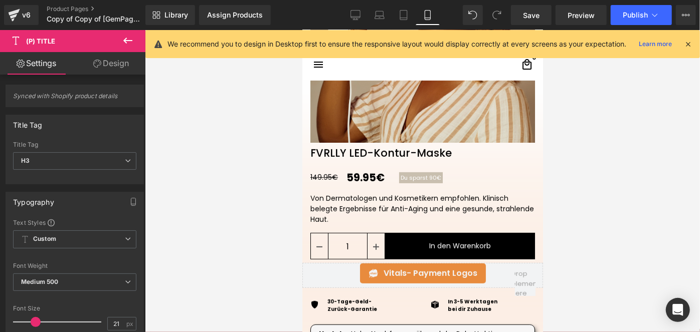
click at [87, 64] on link "Design" at bounding box center [111, 63] width 73 height 23
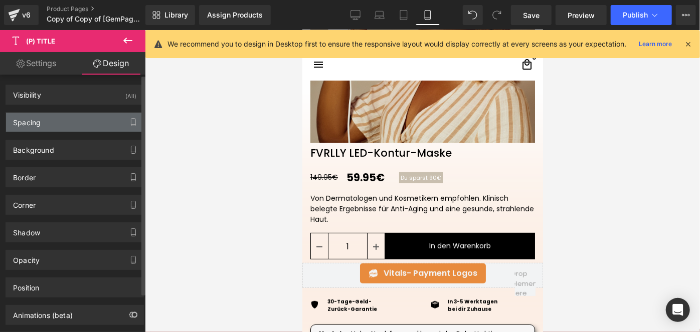
click at [61, 120] on div "Spacing" at bounding box center [74, 122] width 137 height 19
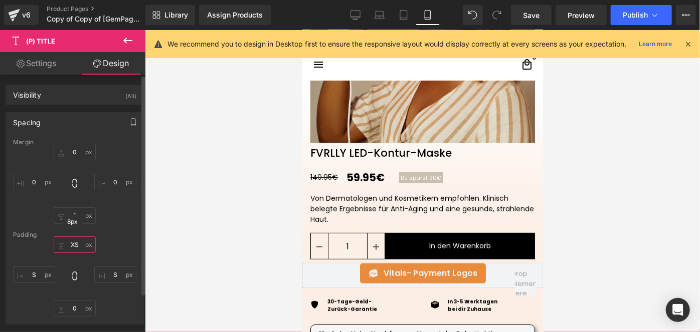
click at [79, 242] on input "text" at bounding box center [75, 245] width 42 height 17
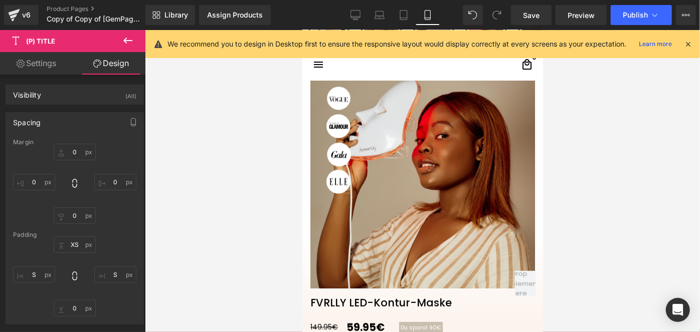
scroll to position [14, 0]
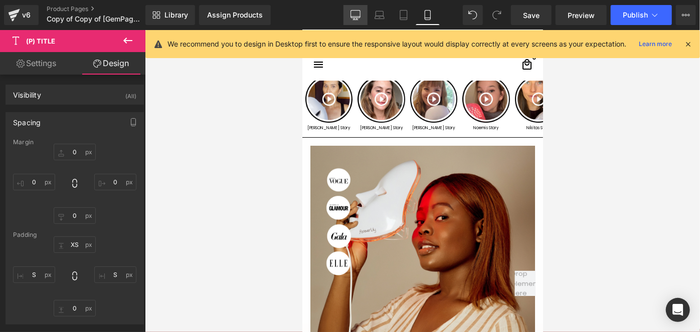
click at [352, 19] on icon at bounding box center [355, 15] width 10 height 10
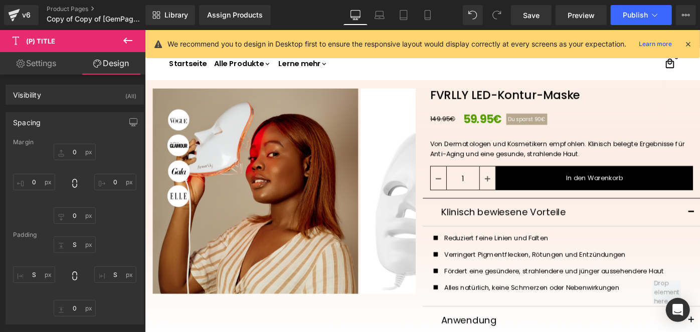
scroll to position [0, 0]
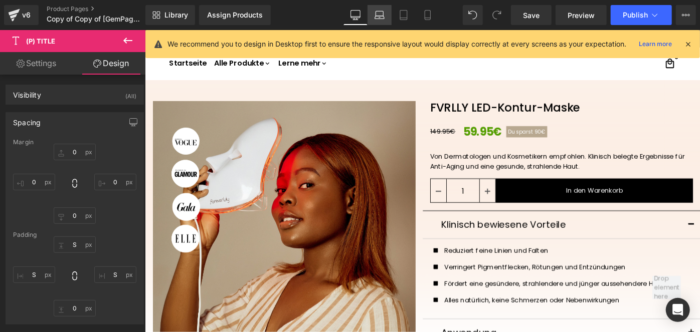
click at [387, 19] on link "Laptop" at bounding box center [379, 15] width 24 height 20
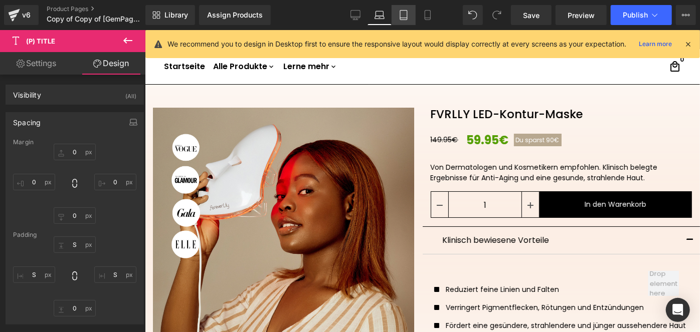
click at [397, 19] on link "Tablet" at bounding box center [404, 15] width 24 height 20
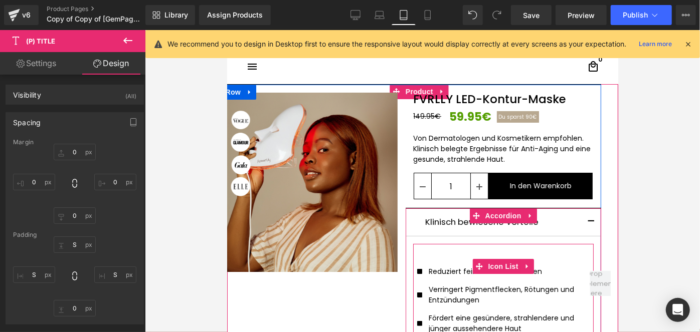
click at [425, 251] on div "Icon Reduziert feine Linien und Falten Text Block Icon" at bounding box center [503, 314] width 180 height 141
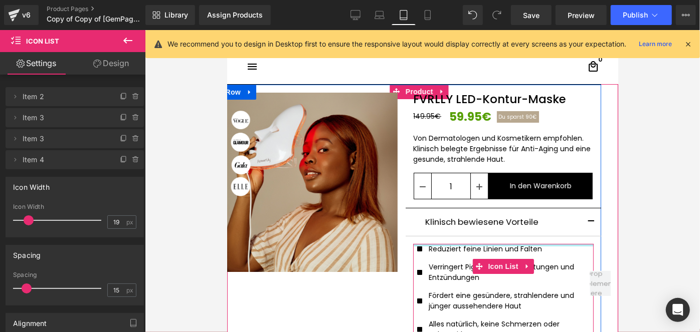
drag, startPoint x: 424, startPoint y: 245, endPoint x: 417, endPoint y: 143, distance: 102.0
click at [418, 163] on div "FVRLLY LED-Kontur-Maske (P) Title 149.95€ 59.95€ 60% Du sparst 90€ (P) Price Ro…" at bounding box center [503, 270] width 196 height 373
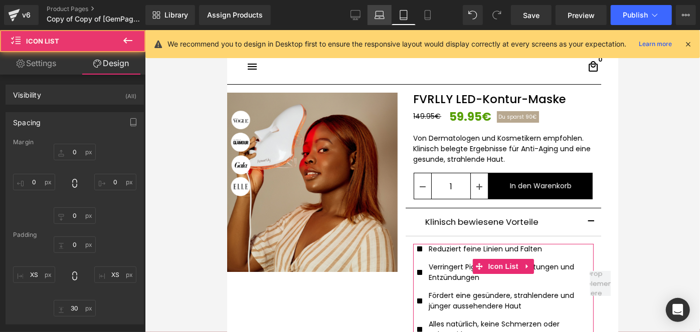
click at [375, 10] on icon at bounding box center [379, 15] width 10 height 10
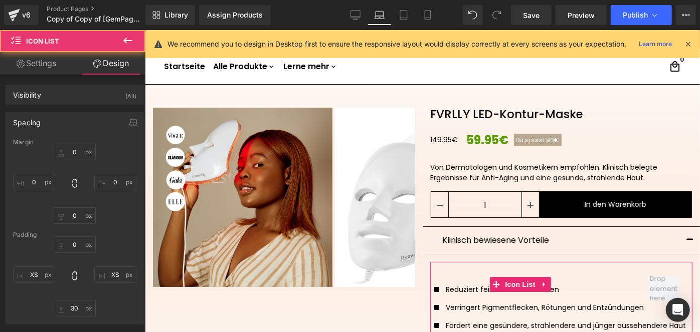
scroll to position [18, 0]
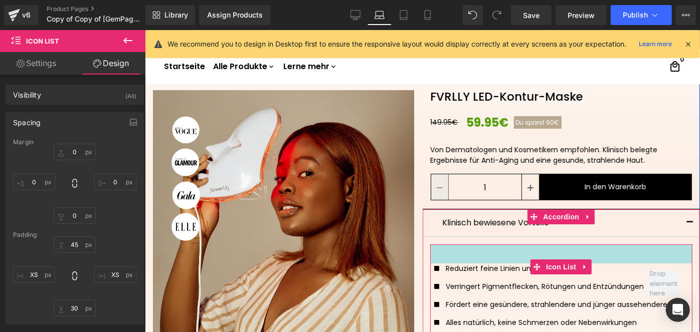
drag, startPoint x: 441, startPoint y: 254, endPoint x: 443, endPoint y: 189, distance: 64.2
click at [443, 192] on div "FVRLLY LED-Kontur-Maske (P) Title 149.95€ 59.95€ 60% Du sparst 90€ (P) Price Ro…" at bounding box center [561, 261] width 278 height 359
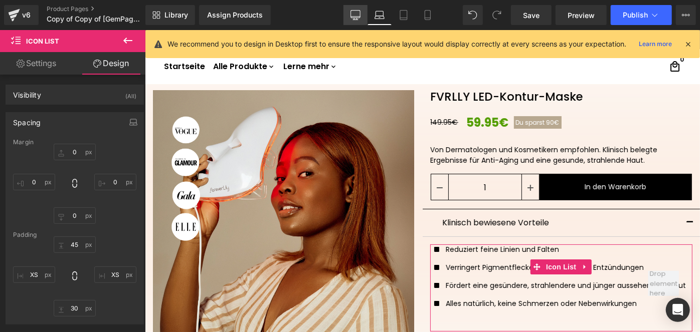
click at [356, 18] on icon at bounding box center [356, 15] width 10 height 8
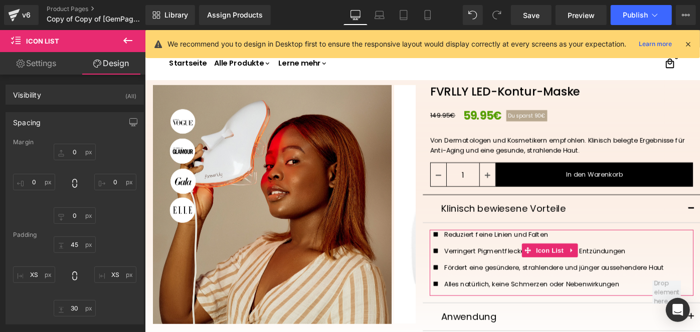
scroll to position [22, 0]
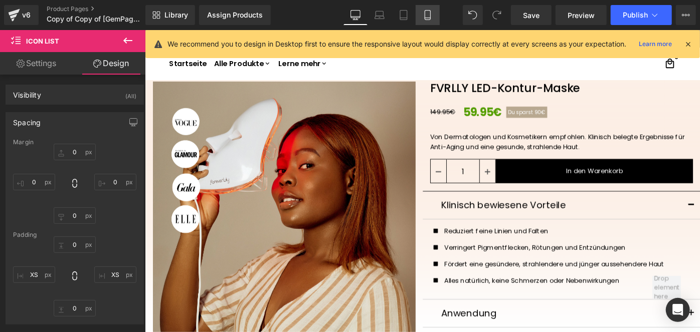
click at [429, 24] on link "Mobile" at bounding box center [428, 15] width 24 height 20
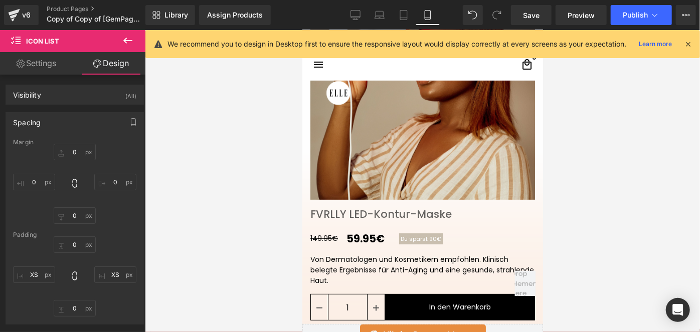
scroll to position [228, 0]
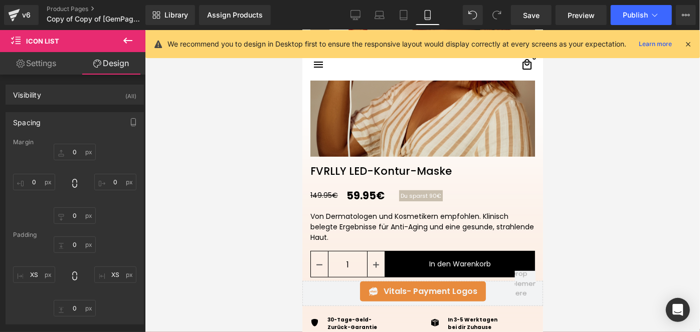
click at [411, 193] on span "Du sparst 90€" at bounding box center [420, 196] width 41 height 8
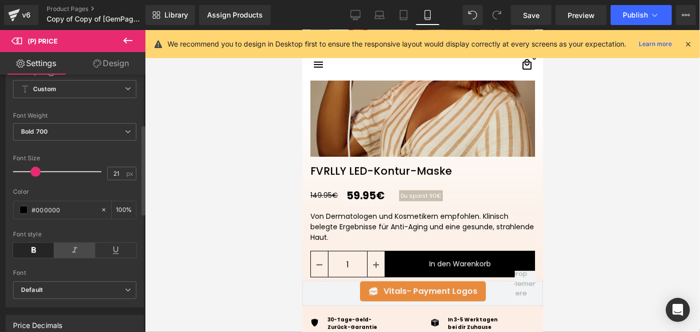
scroll to position [182, 0]
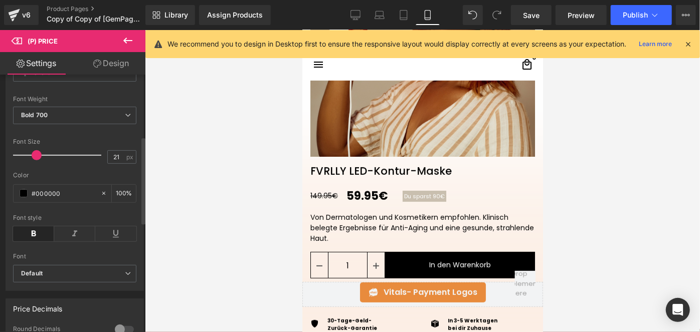
click at [33, 160] on span at bounding box center [37, 155] width 10 height 10
click at [117, 163] on input "21" at bounding box center [117, 157] width 18 height 13
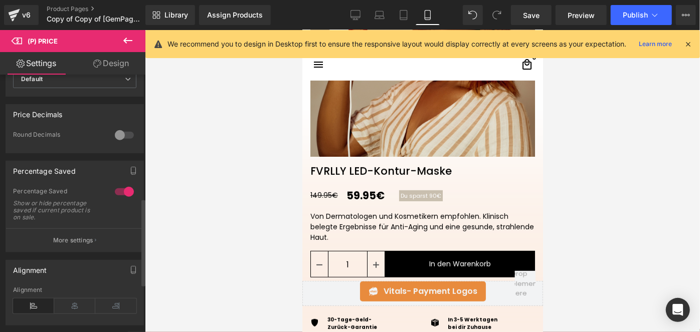
scroll to position [410, 0]
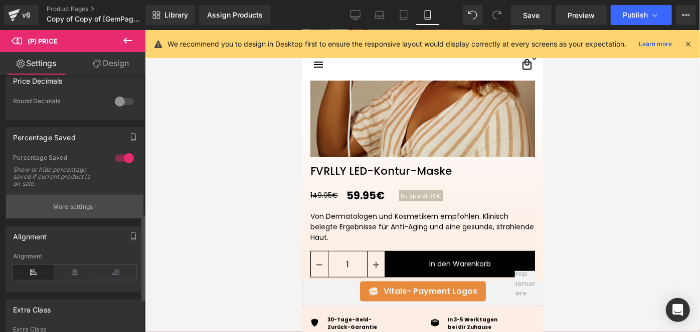
type input "21"
click at [67, 205] on button "More settings" at bounding box center [74, 207] width 137 height 24
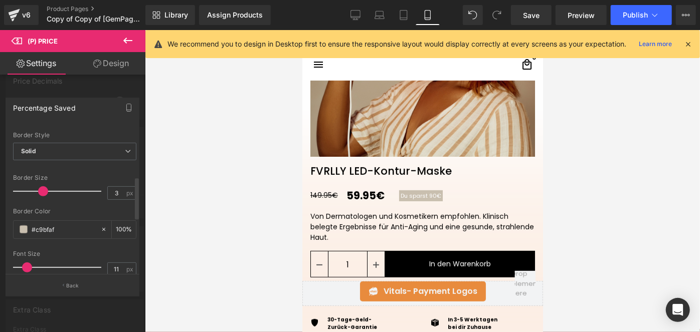
scroll to position [228, 0]
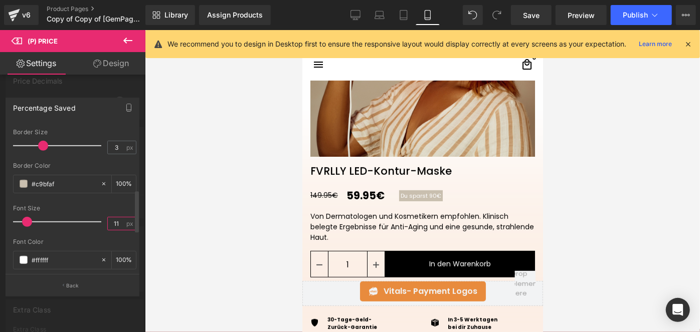
click at [113, 220] on input "11" at bounding box center [117, 224] width 18 height 13
type input "12"
click at [527, 24] on link "Save" at bounding box center [531, 15] width 41 height 20
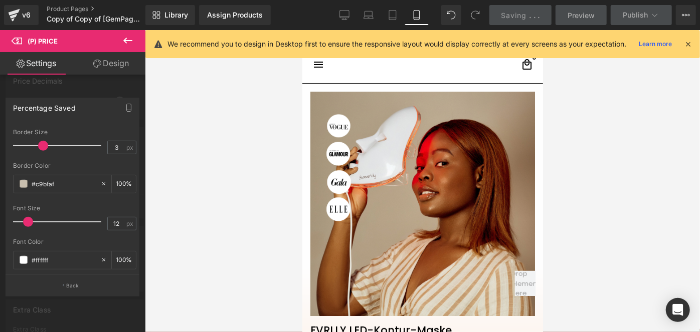
scroll to position [0, 0]
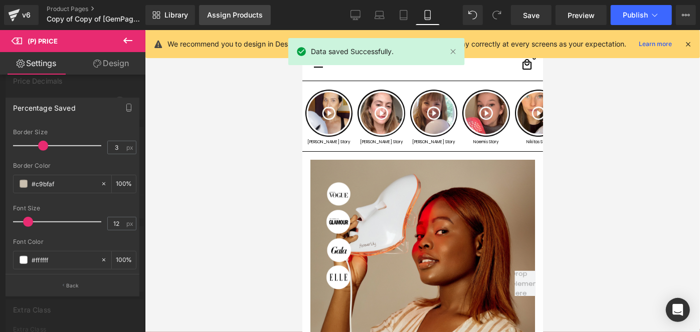
click at [234, 21] on link "Assign Products" at bounding box center [235, 15] width 72 height 20
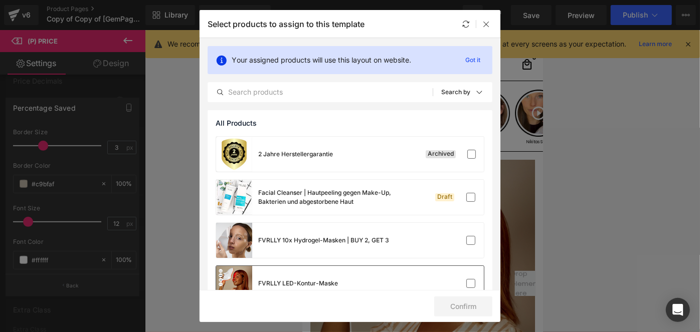
click at [368, 272] on div "FVRLLY LED-Kontur-Maske" at bounding box center [350, 283] width 268 height 35
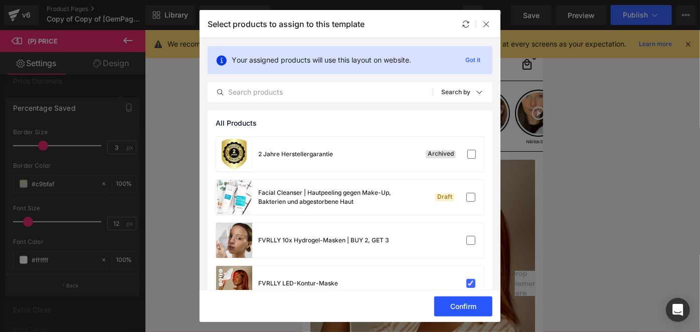
click at [464, 310] on button "Confirm" at bounding box center [463, 307] width 58 height 20
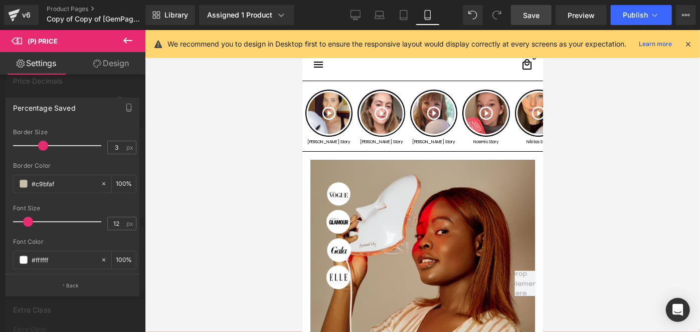
click at [526, 14] on span "Save" at bounding box center [531, 15] width 17 height 11
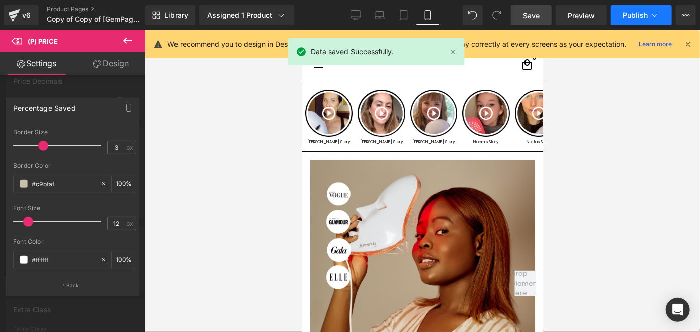
click at [619, 18] on button "Publish" at bounding box center [641, 15] width 61 height 20
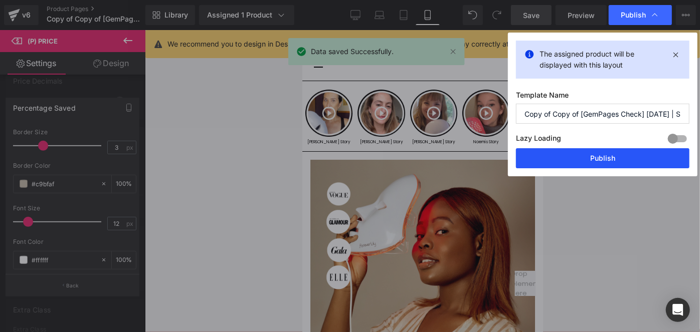
drag, startPoint x: 554, startPoint y: 143, endPoint x: 557, endPoint y: 160, distance: 16.7
click at [554, 145] on label "Lazy Loading Build" at bounding box center [538, 140] width 45 height 17
click at [558, 163] on button "Publish" at bounding box center [602, 158] width 173 height 20
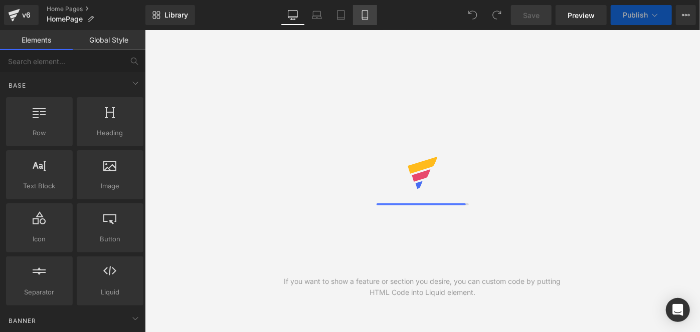
click at [365, 17] on icon at bounding box center [365, 15] width 10 height 10
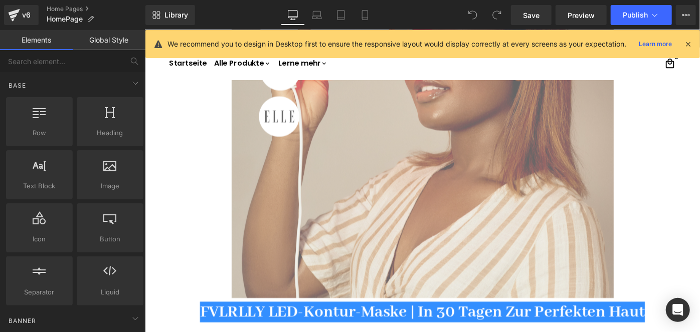
scroll to position [456, 0]
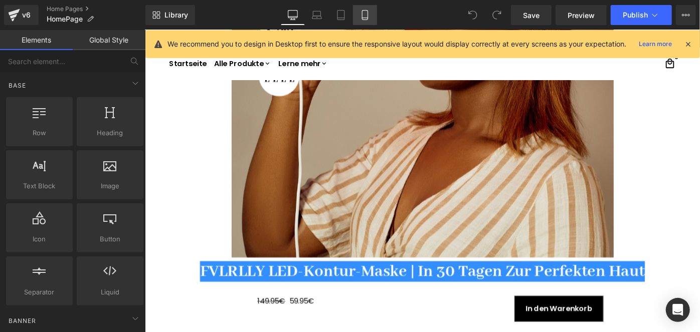
click at [362, 19] on icon at bounding box center [365, 16] width 6 height 10
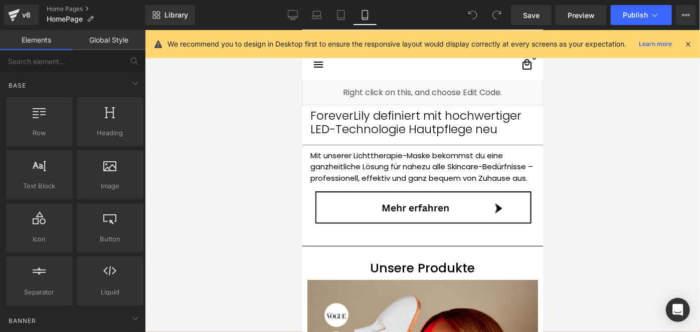
scroll to position [0, 0]
